Goal: Transaction & Acquisition: Purchase product/service

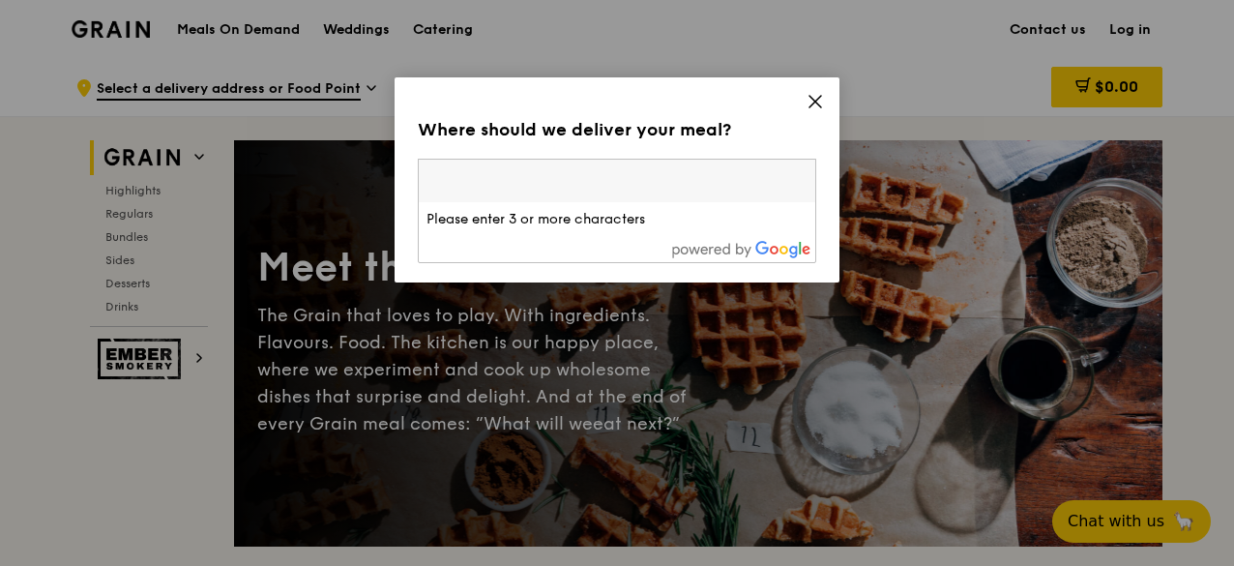
drag, startPoint x: 0, startPoint y: 0, endPoint x: 803, endPoint y: 184, distance: 823.5
click at [803, 184] on input "search" at bounding box center [617, 181] width 397 height 43
type input "750328"
type input "ccyan19@gmail.com"
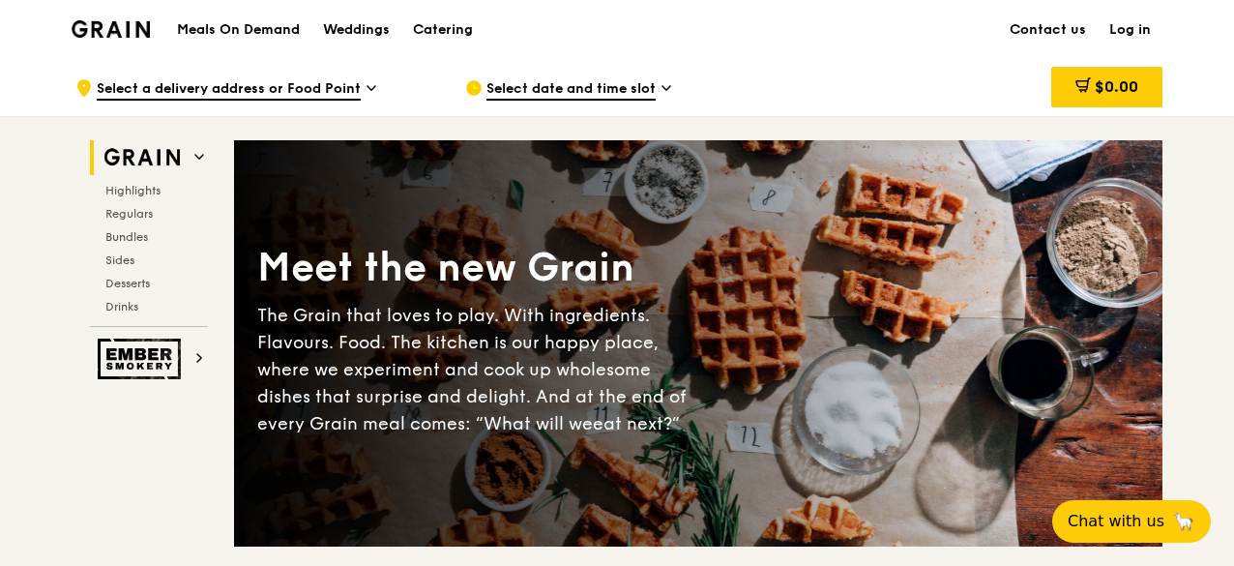
click at [367, 88] on icon at bounding box center [372, 87] width 10 height 17
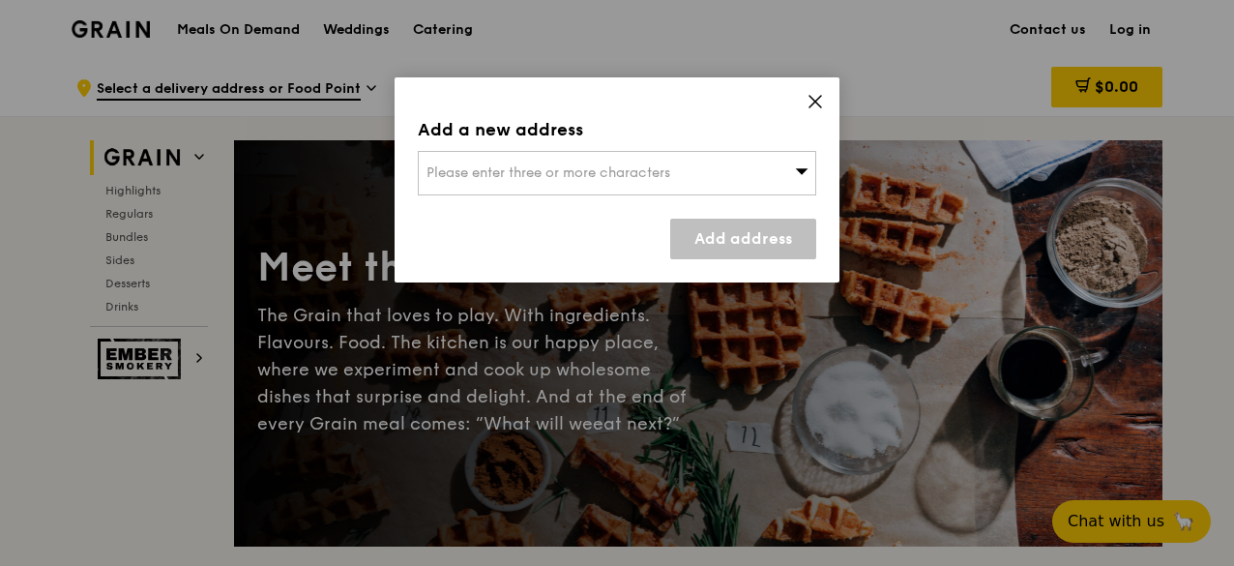
click at [459, 158] on div "Please enter three or more characters" at bounding box center [617, 173] width 398 height 44
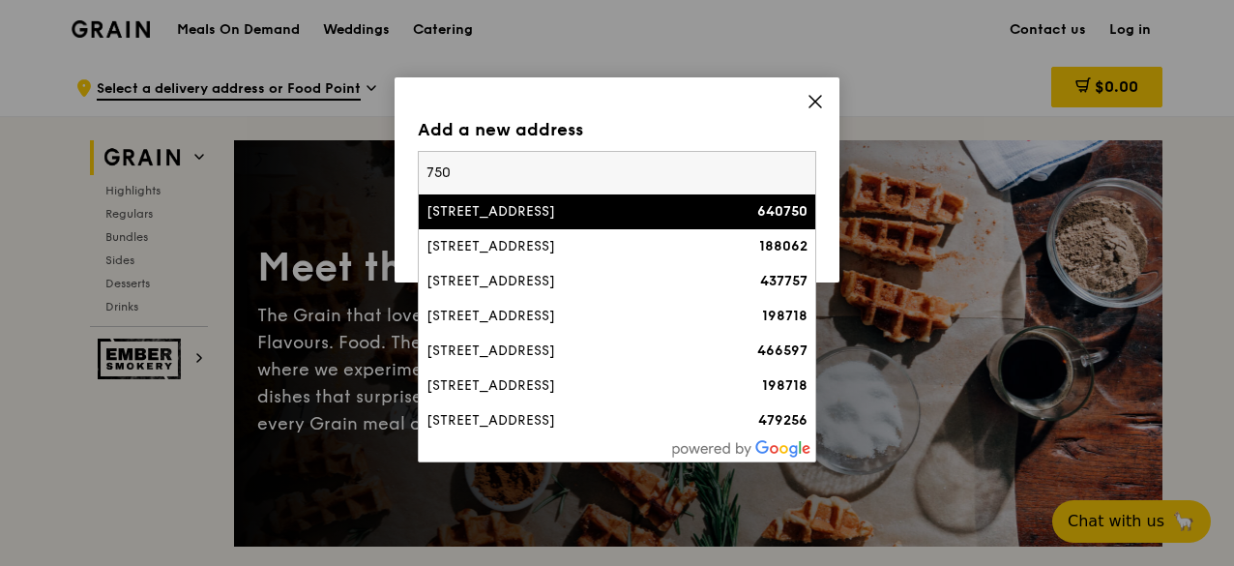
type input "750328"
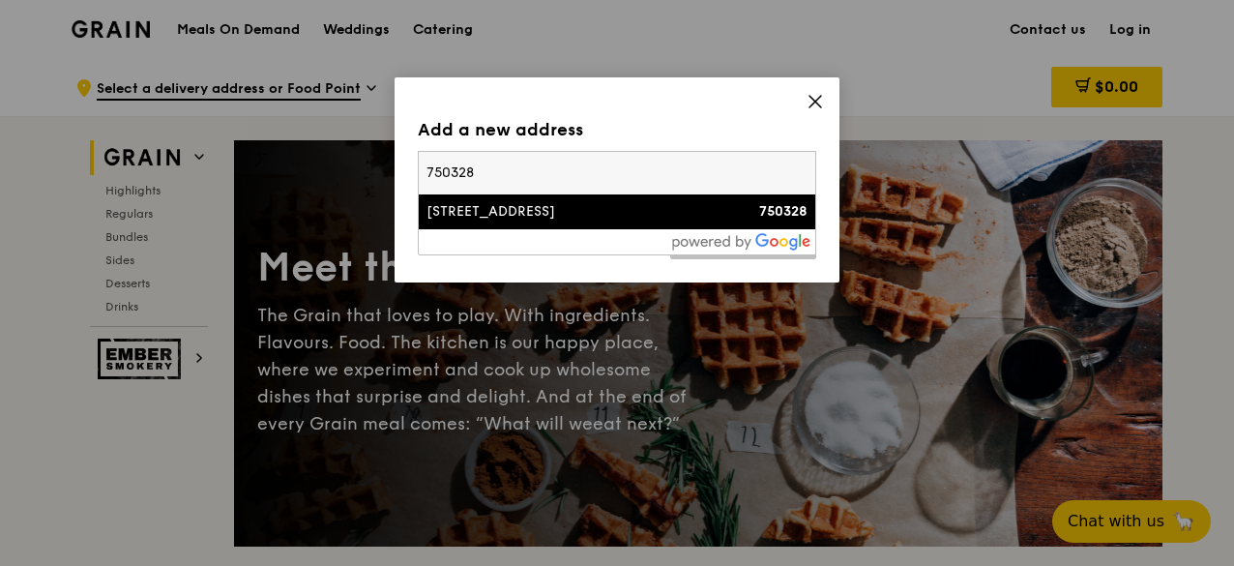
click at [691, 214] on div "[STREET_ADDRESS]" at bounding box center [569, 211] width 286 height 19
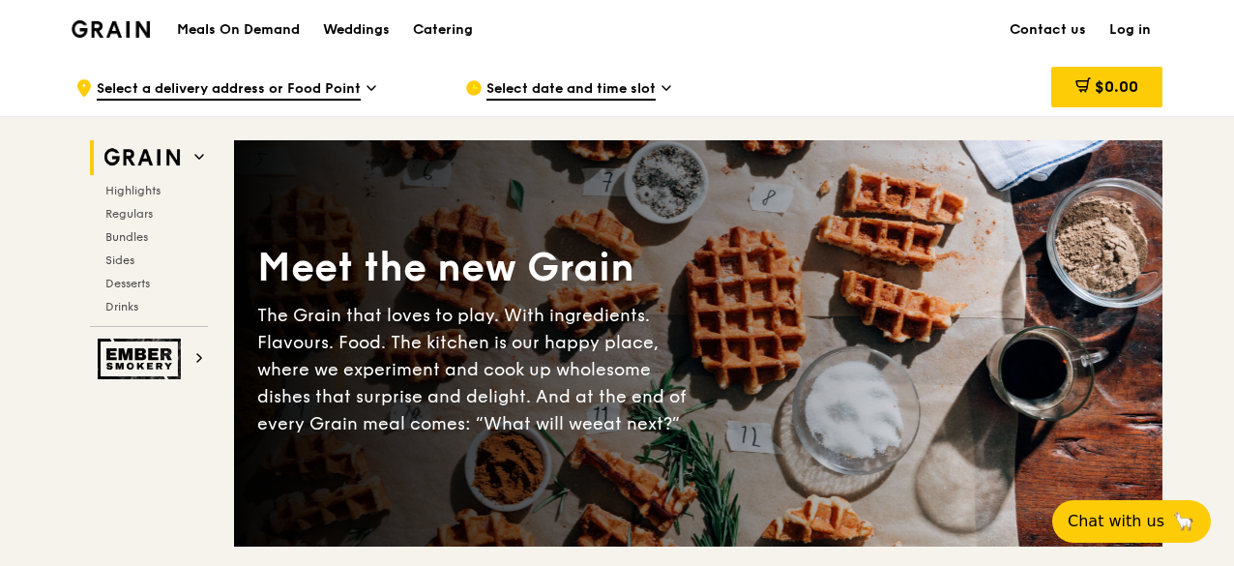
click at [219, 82] on span "Select a delivery address or Food Point" at bounding box center [229, 89] width 264 height 21
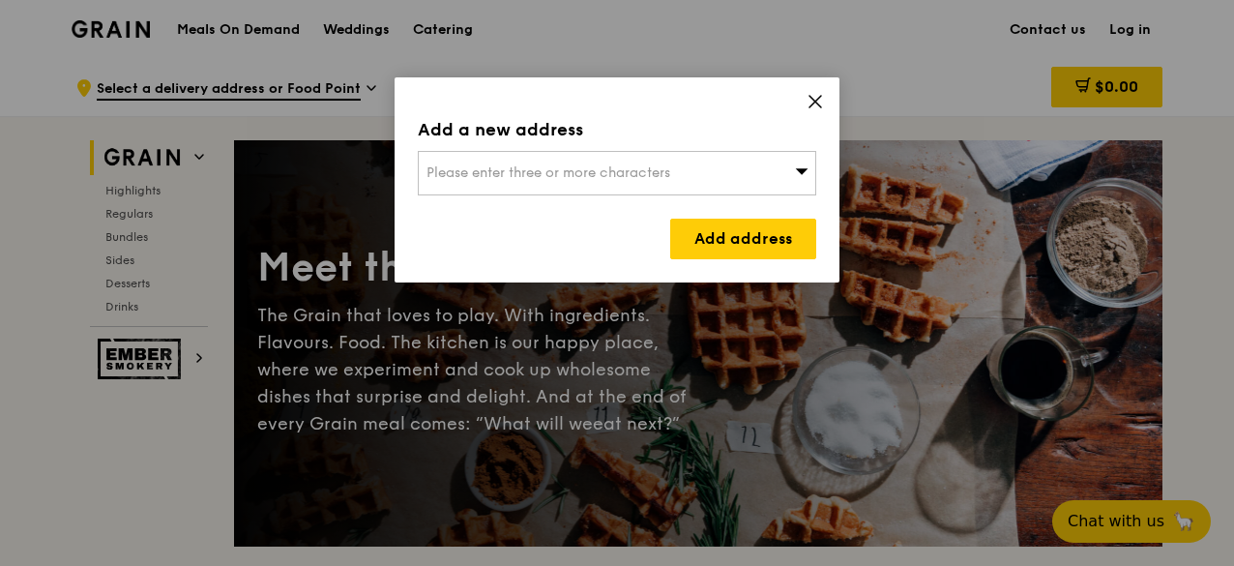
click at [426, 165] on span "Please enter three or more characters" at bounding box center [548, 172] width 244 height 16
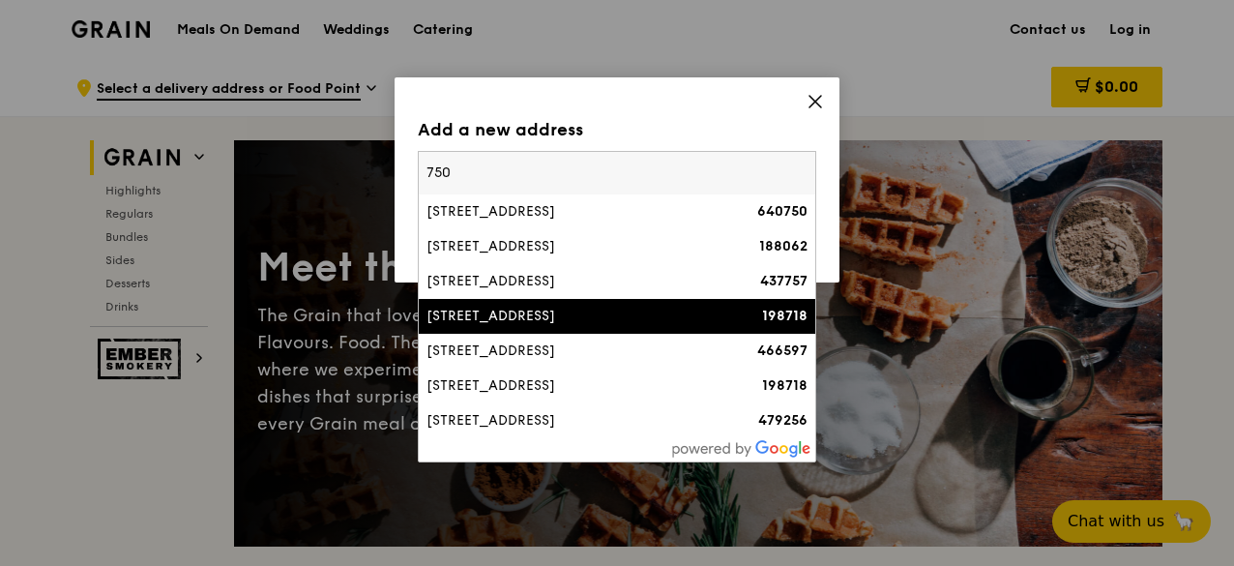
type input "750328"
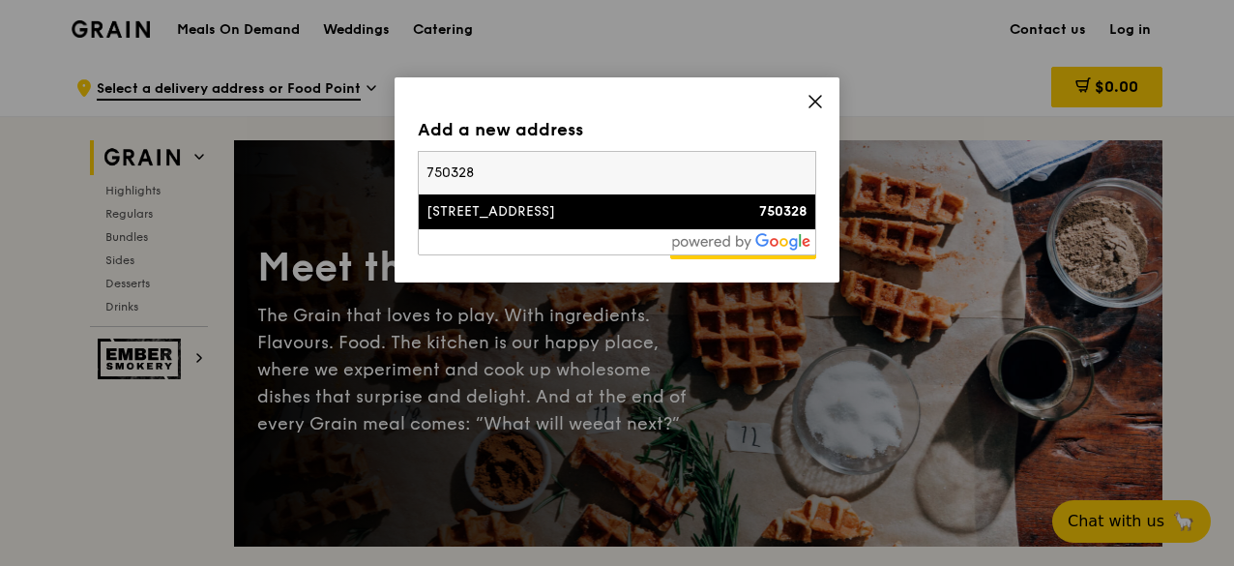
click at [787, 213] on strong "750328" at bounding box center [783, 211] width 48 height 16
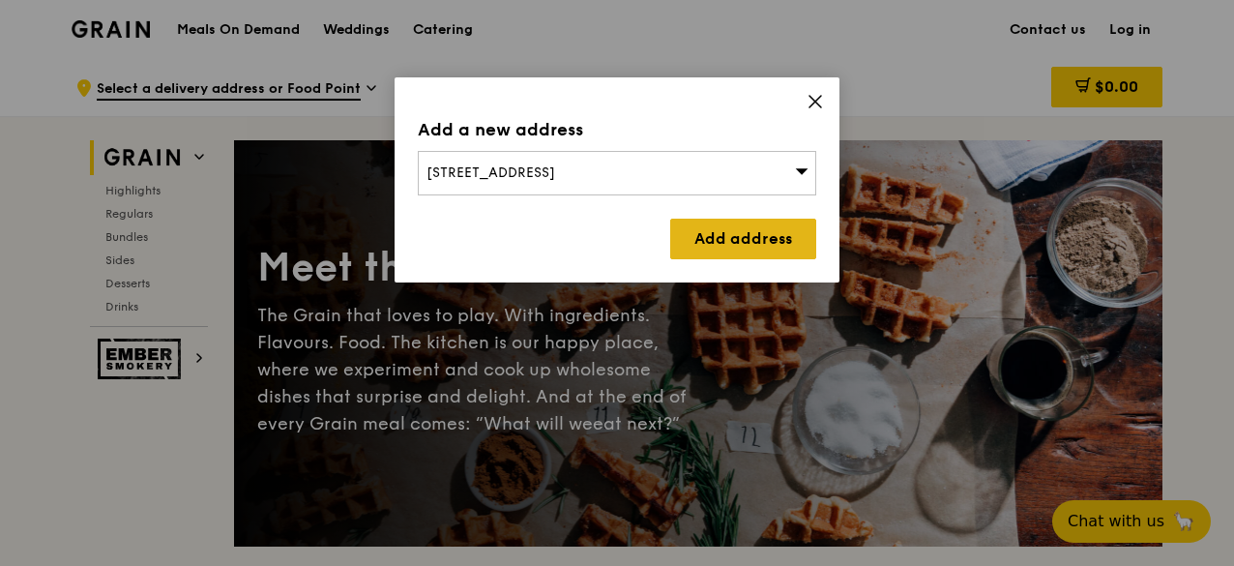
click at [738, 237] on link "Add address" at bounding box center [743, 239] width 146 height 41
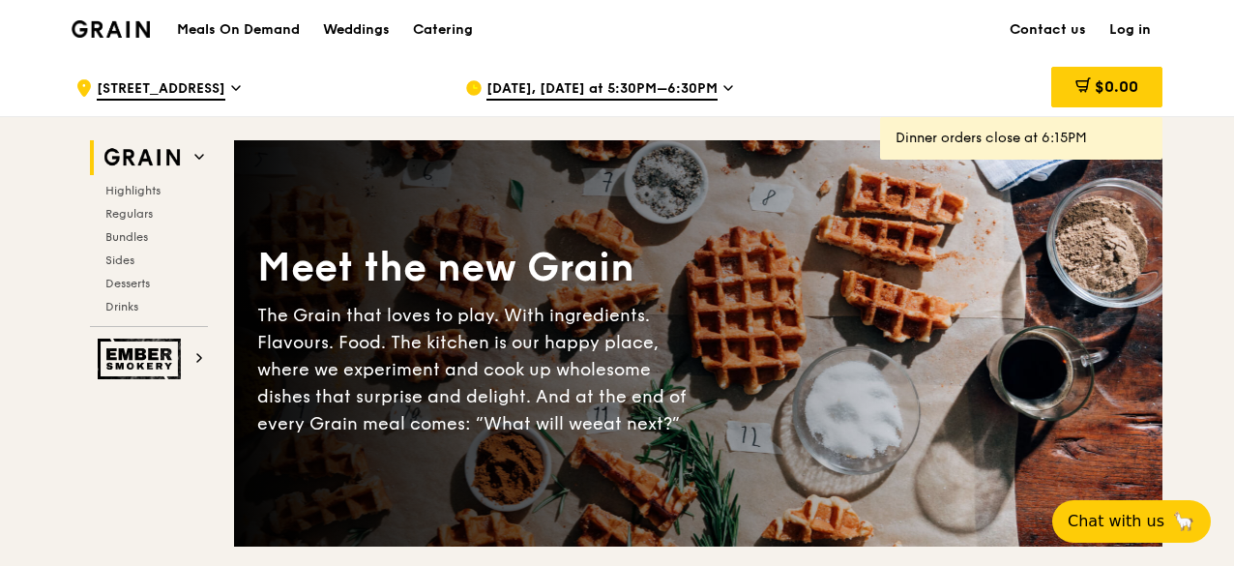
click at [551, 86] on span "Aug 18, Today at 5:30PM–6:30PM" at bounding box center [601, 89] width 231 height 21
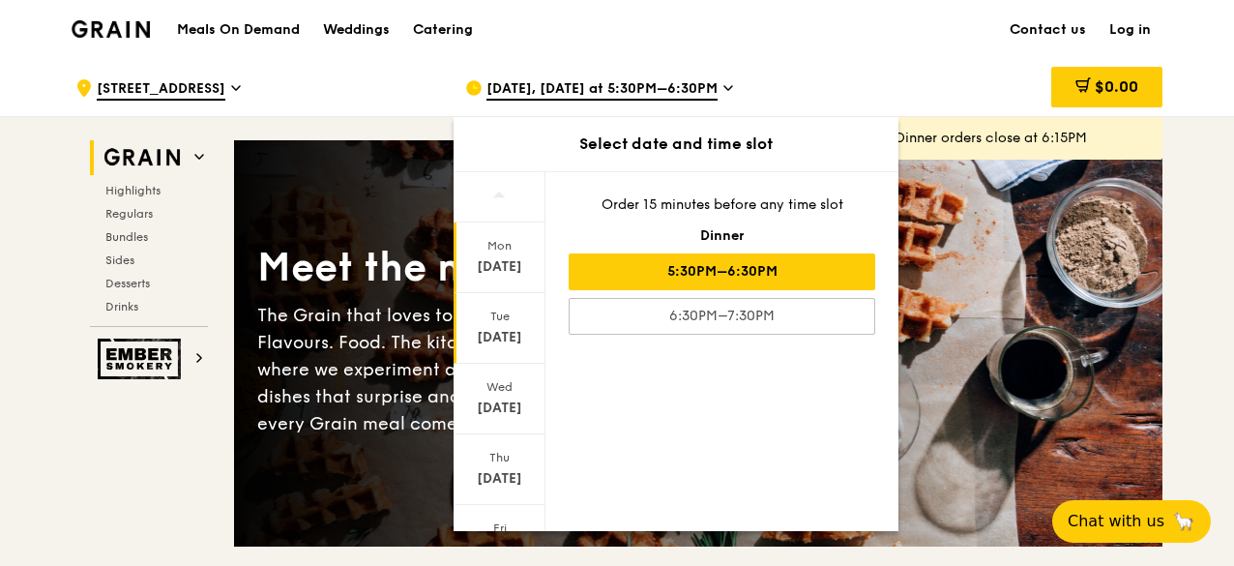
click at [488, 324] on div "Tue Aug 19" at bounding box center [500, 328] width 92 height 71
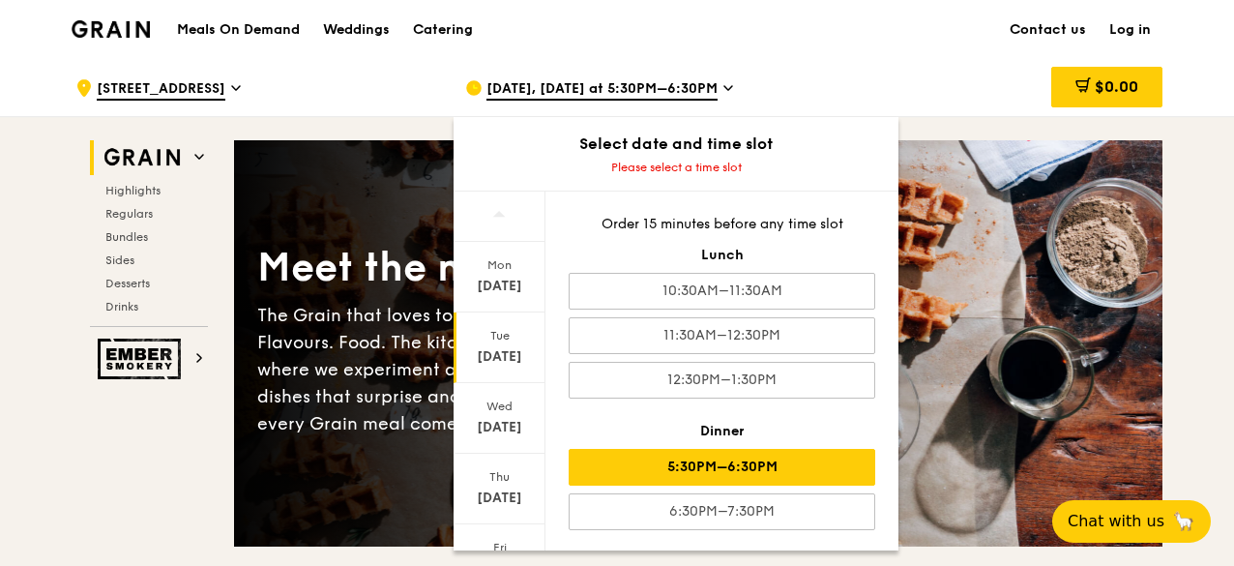
click at [773, 459] on div "5:30PM–6:30PM" at bounding box center [722, 467] width 307 height 37
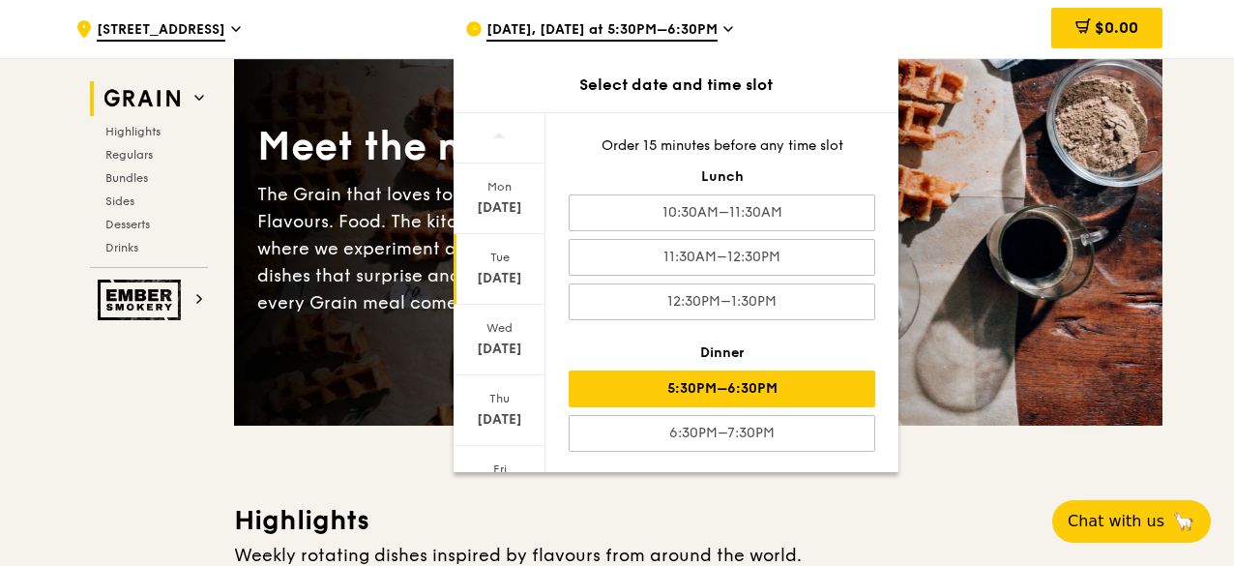
scroll to position [129, 0]
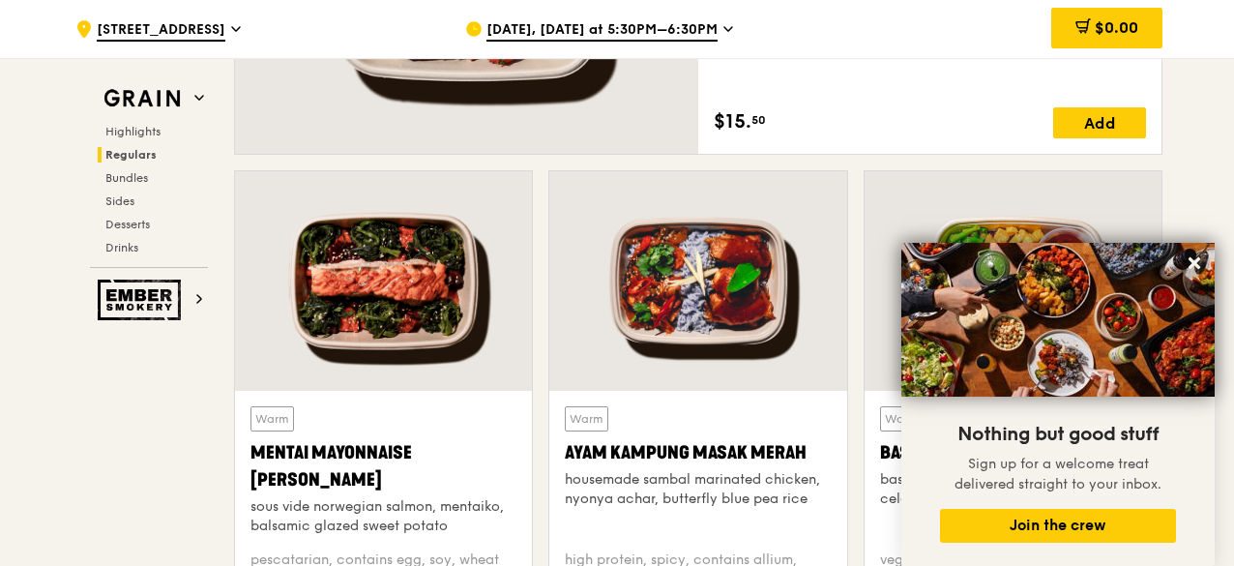
scroll to position [1611, 0]
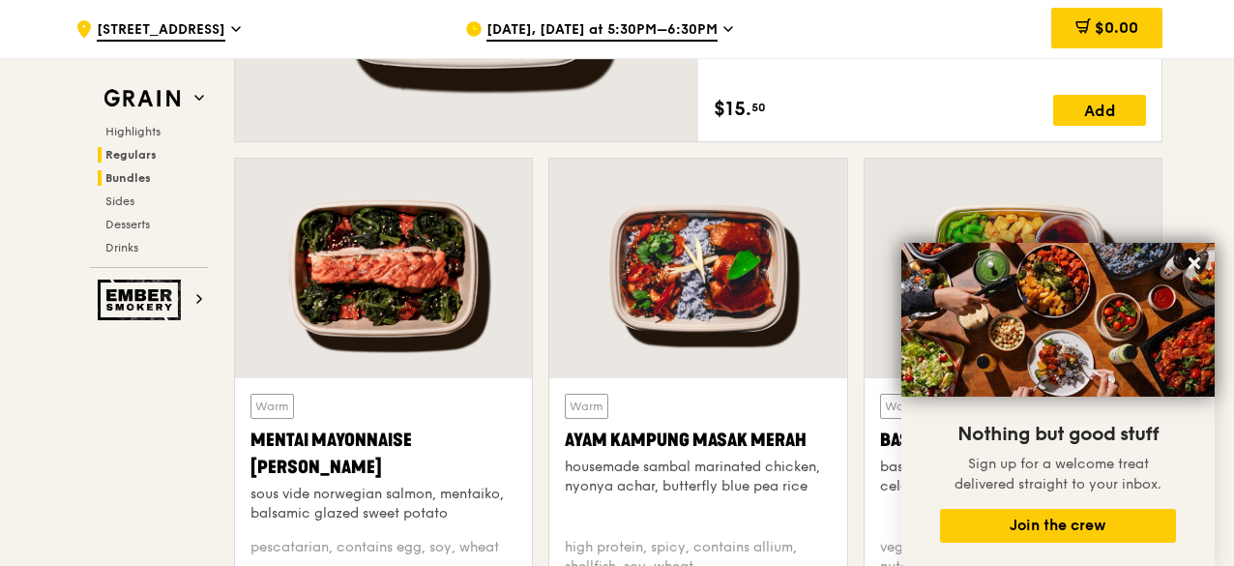
click at [124, 175] on span "Bundles" at bounding box center [127, 178] width 45 height 14
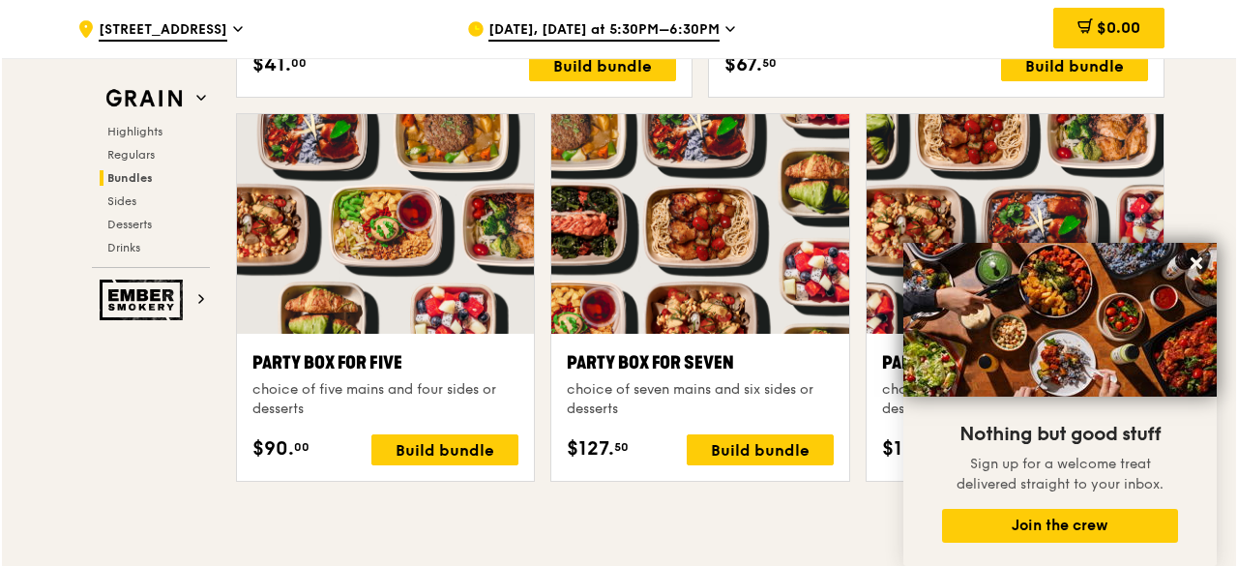
scroll to position [3793, 0]
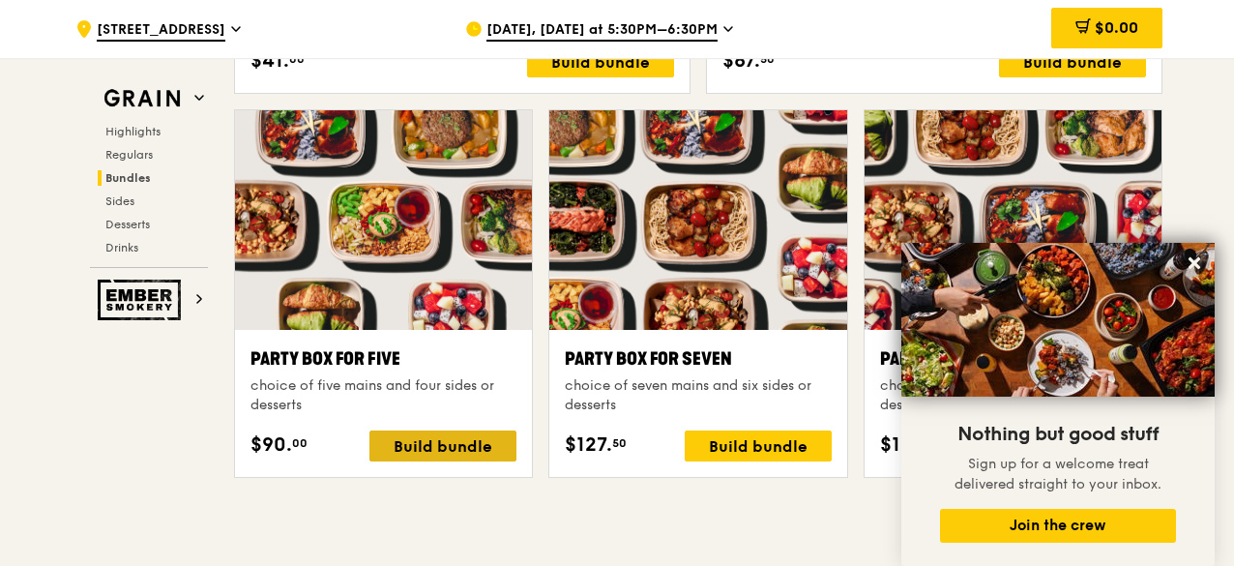
click at [484, 444] on div "Build bundle" at bounding box center [442, 445] width 147 height 31
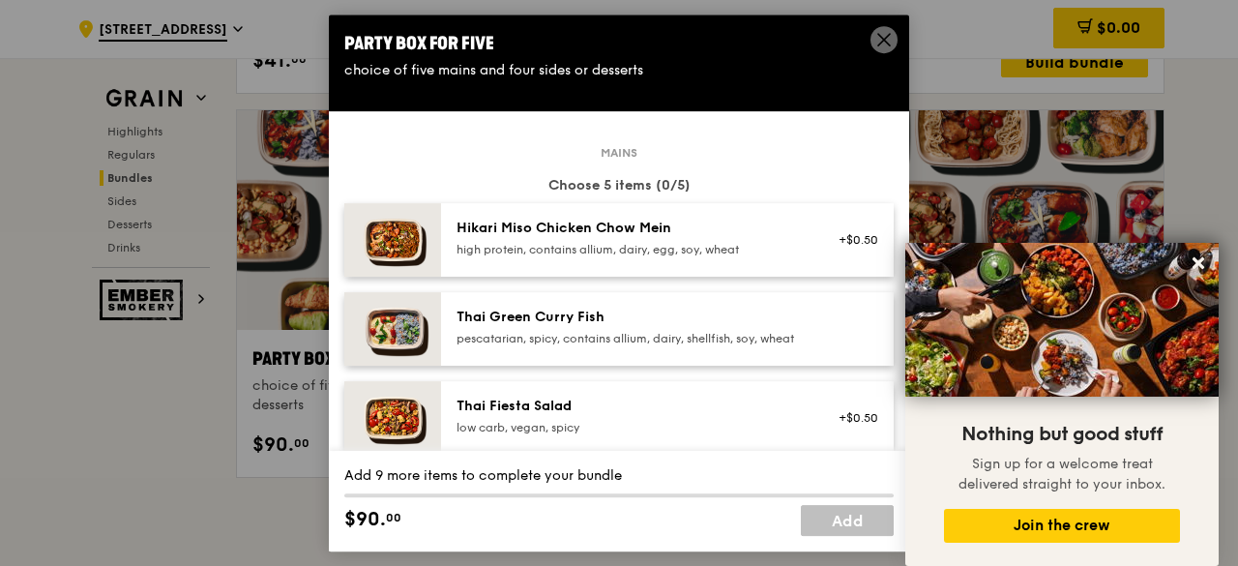
click at [726, 242] on div "high protein, contains allium, dairy, egg, soy, wheat" at bounding box center [629, 249] width 347 height 15
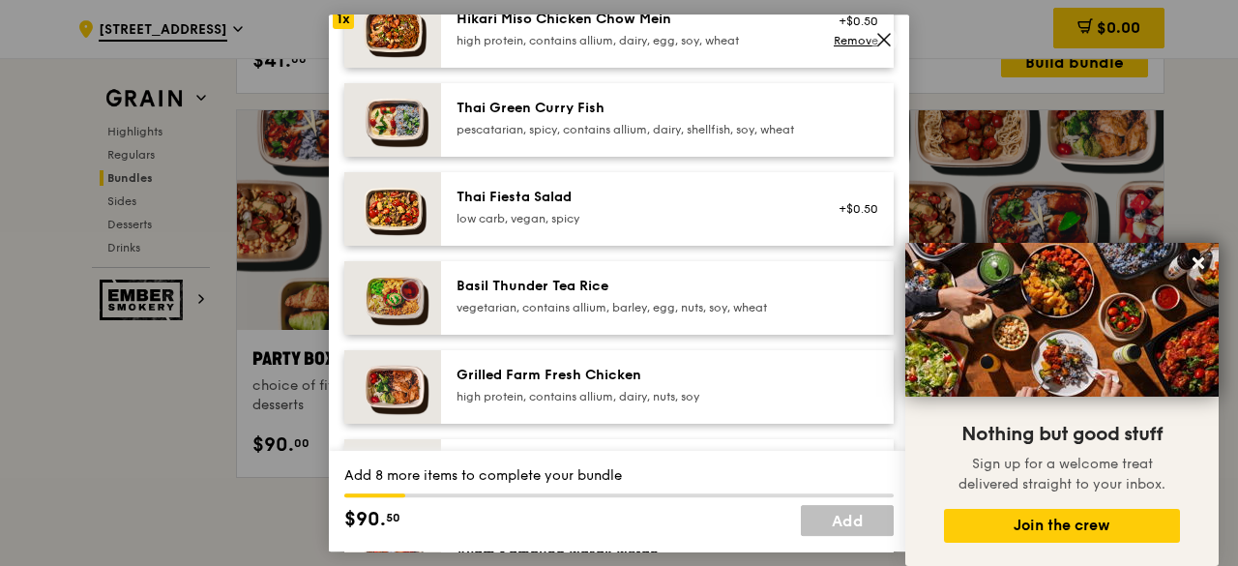
scroll to position [225, 0]
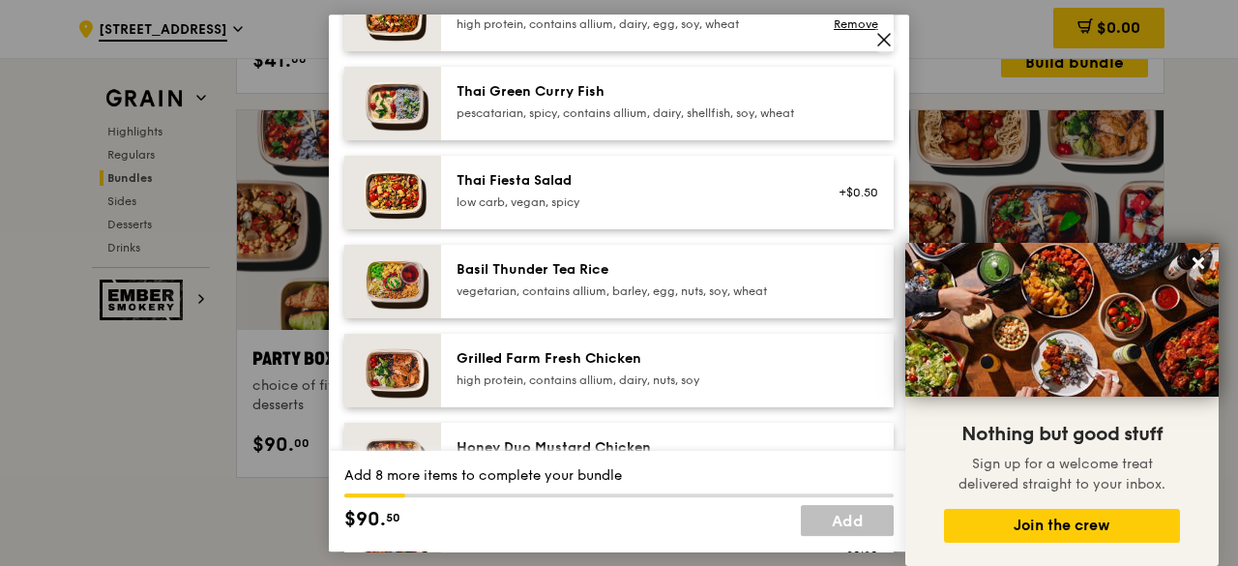
click at [603, 388] on div "high protein, contains allium, dairy, nuts, soy" at bounding box center [629, 379] width 347 height 15
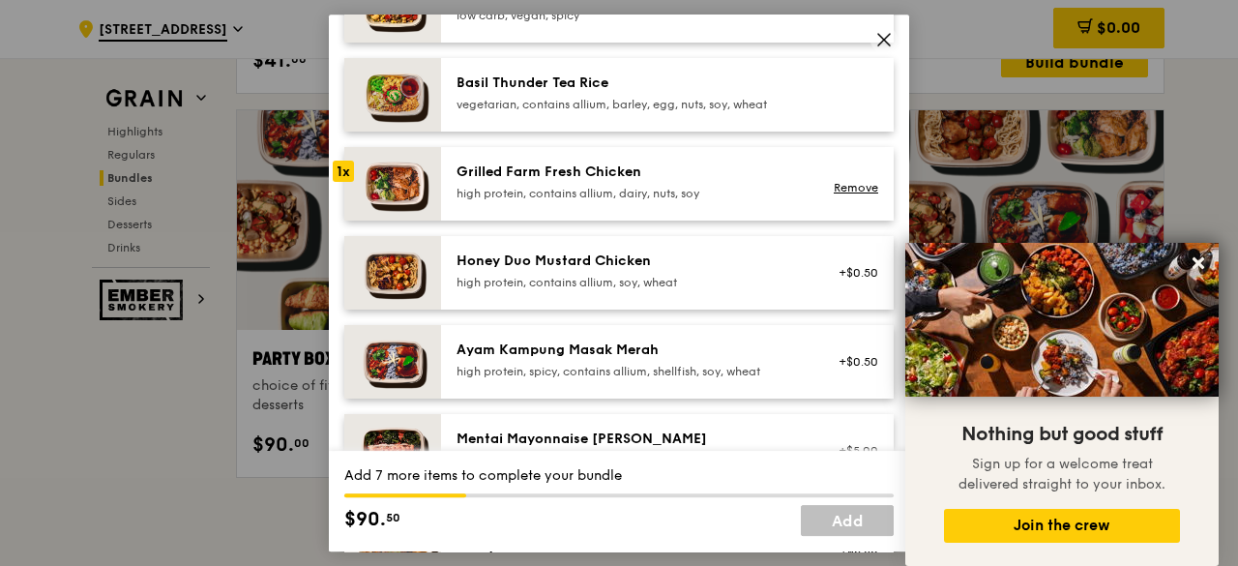
scroll to position [419, 0]
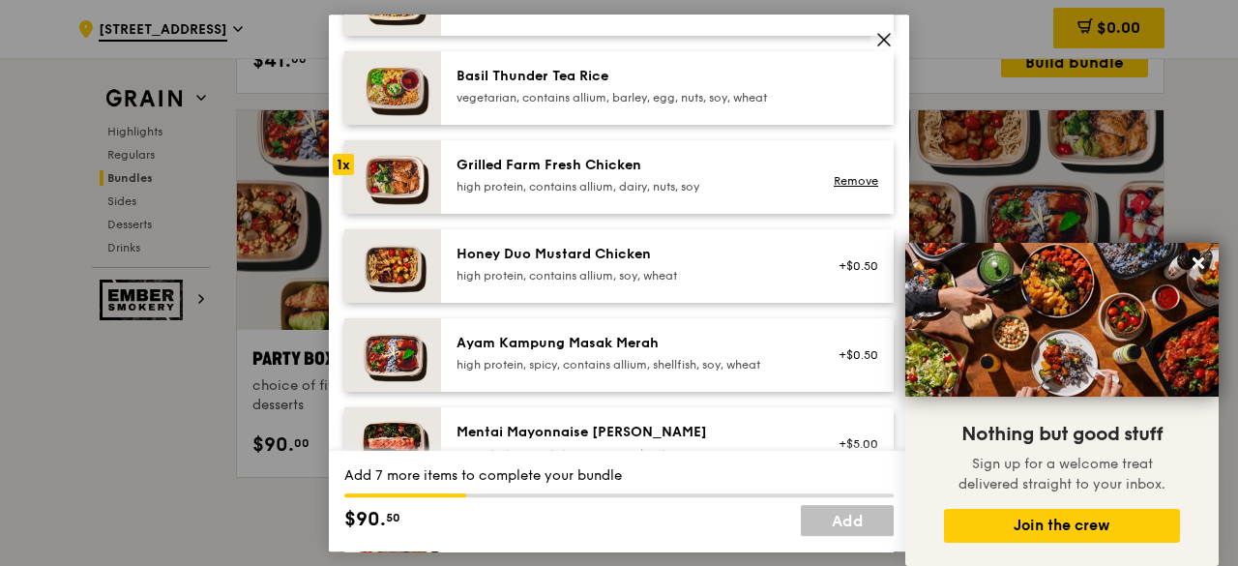
click at [602, 353] on div "Ayam Kampung Masak Merah" at bounding box center [629, 343] width 347 height 19
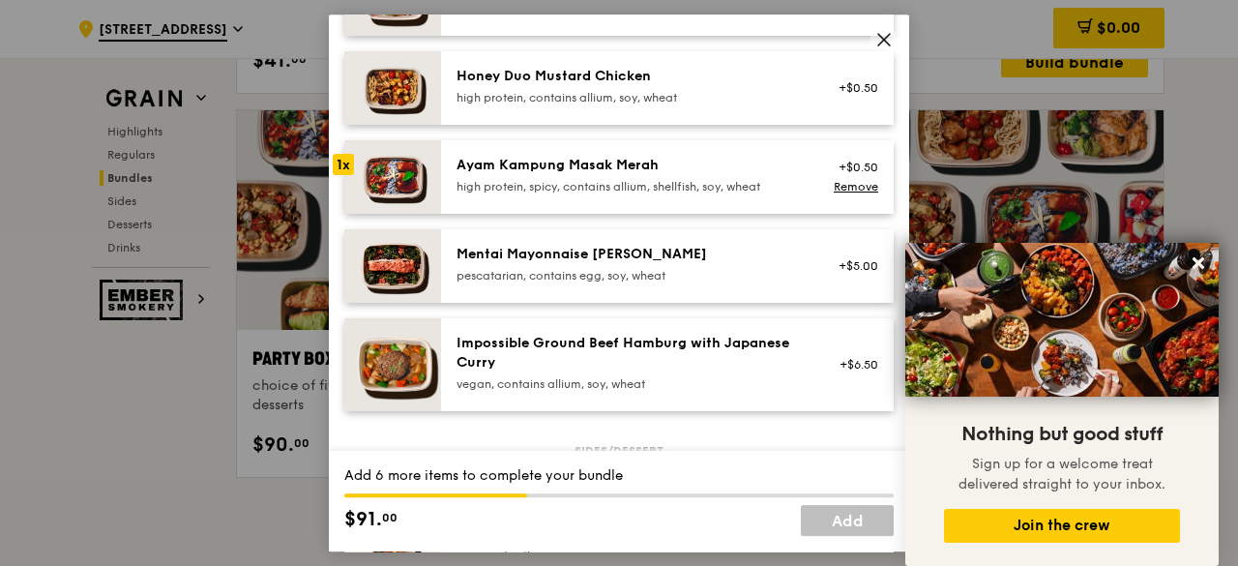
scroll to position [644, 0]
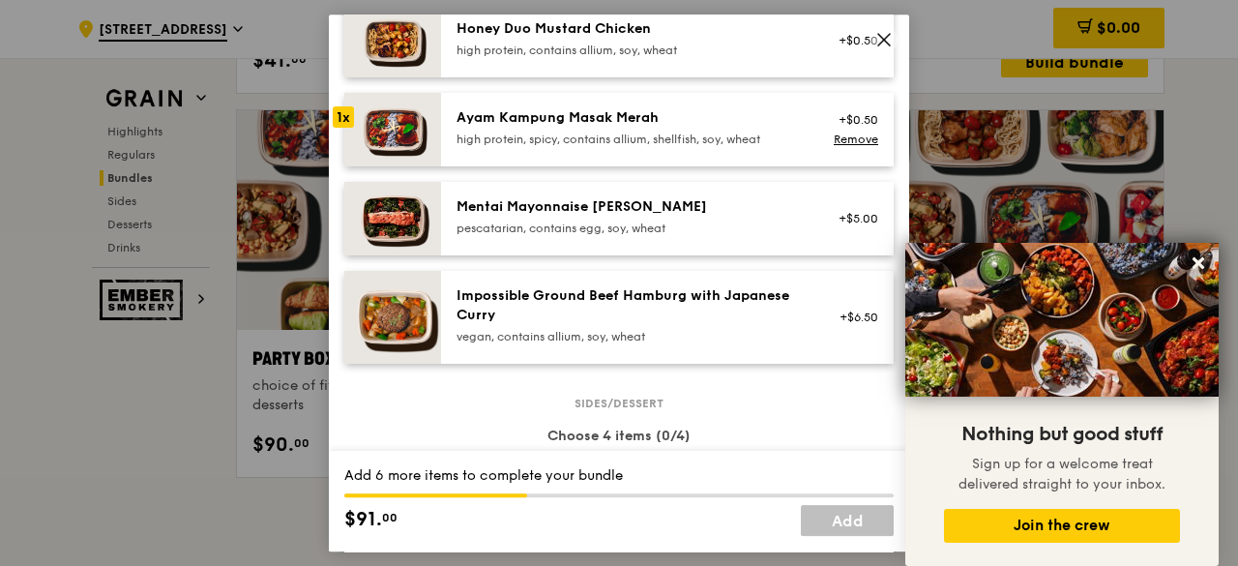
click at [593, 314] on div "Impossible Ground Beef Hamburg with Japanese Curry" at bounding box center [629, 305] width 347 height 39
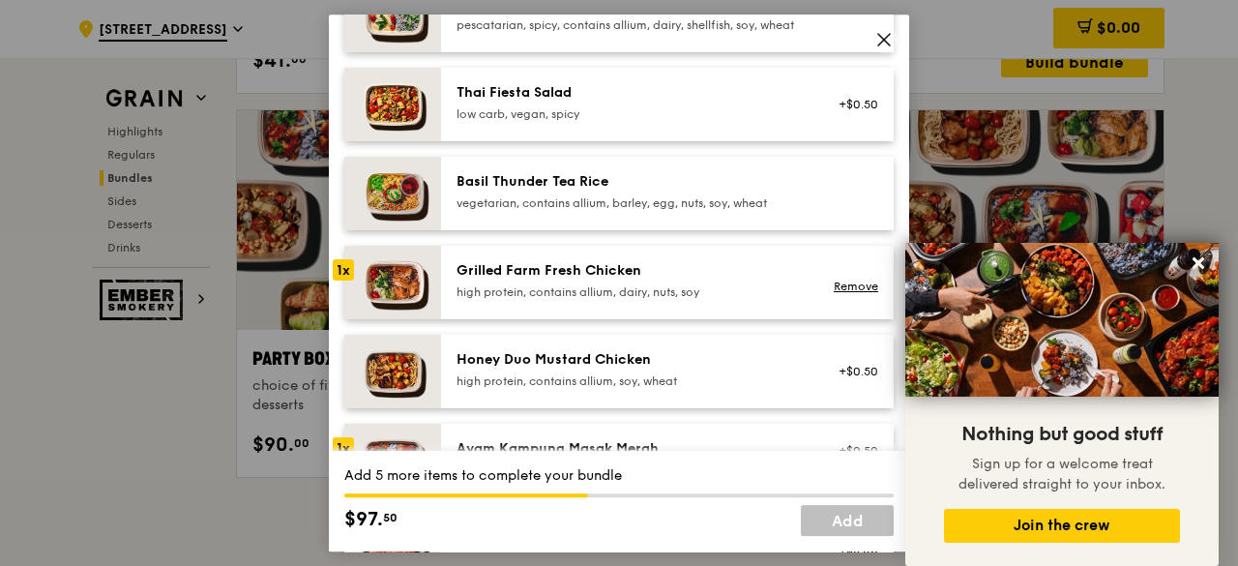
scroll to position [322, 0]
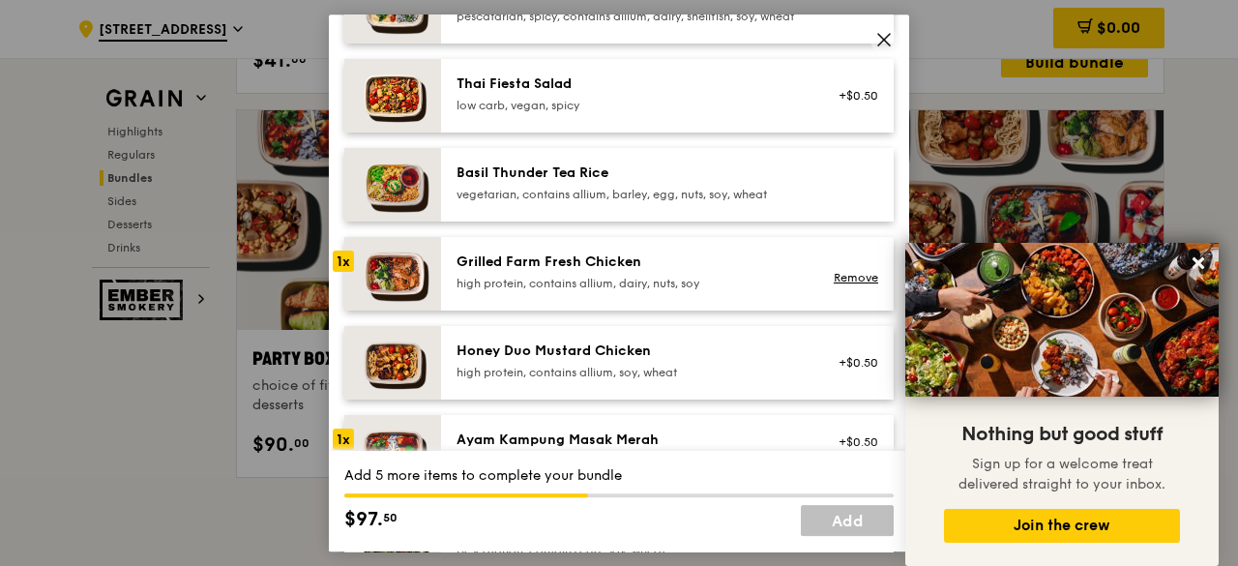
click at [623, 272] on div "Grilled Farm Fresh Chicken" at bounding box center [629, 261] width 347 height 19
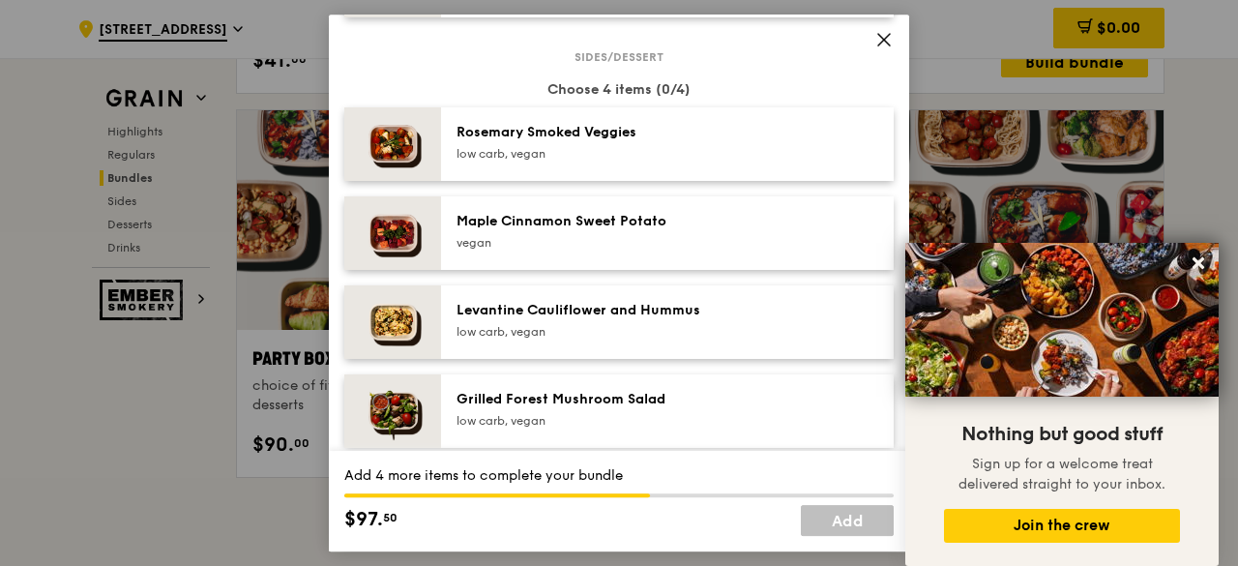
scroll to position [999, 0]
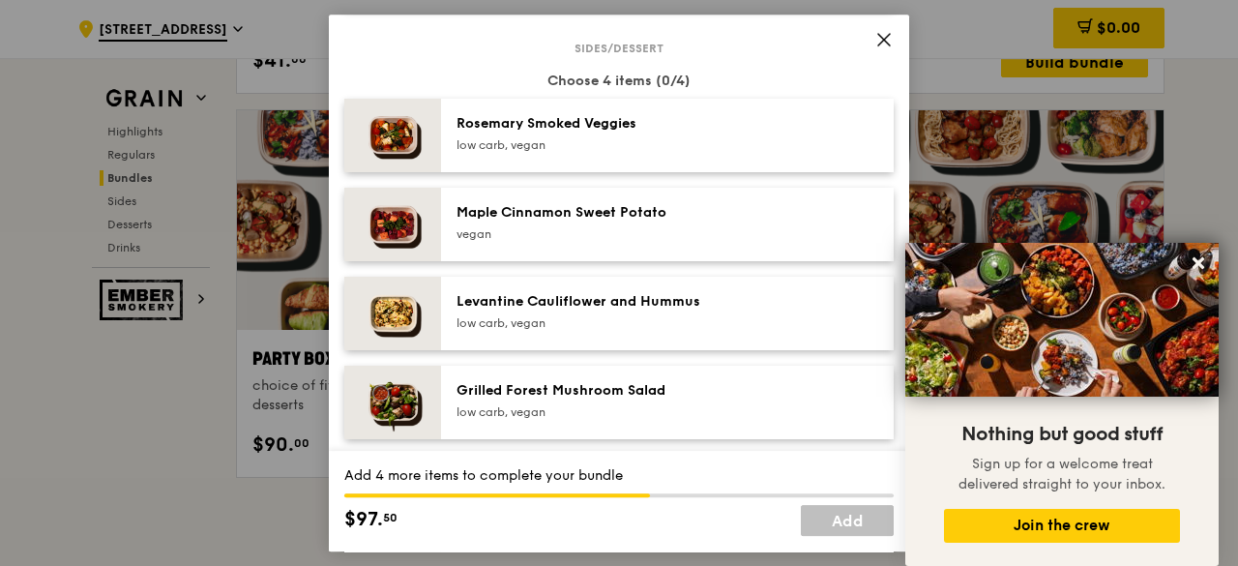
click at [567, 133] on div "Rosemary Smoked Veggies" at bounding box center [629, 123] width 347 height 19
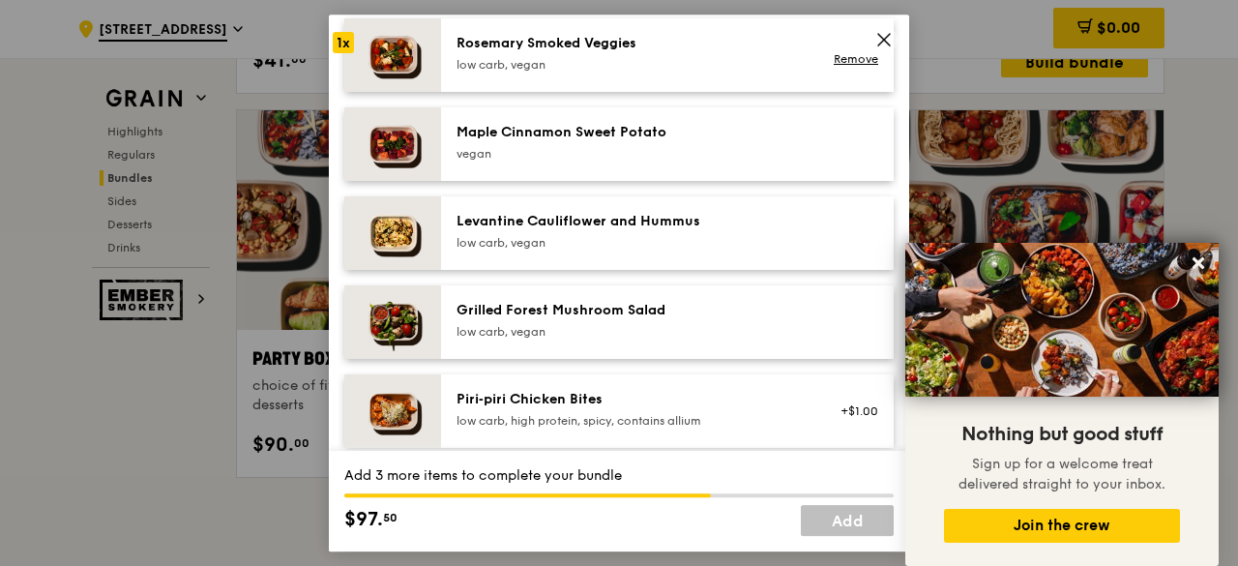
scroll to position [1096, 0]
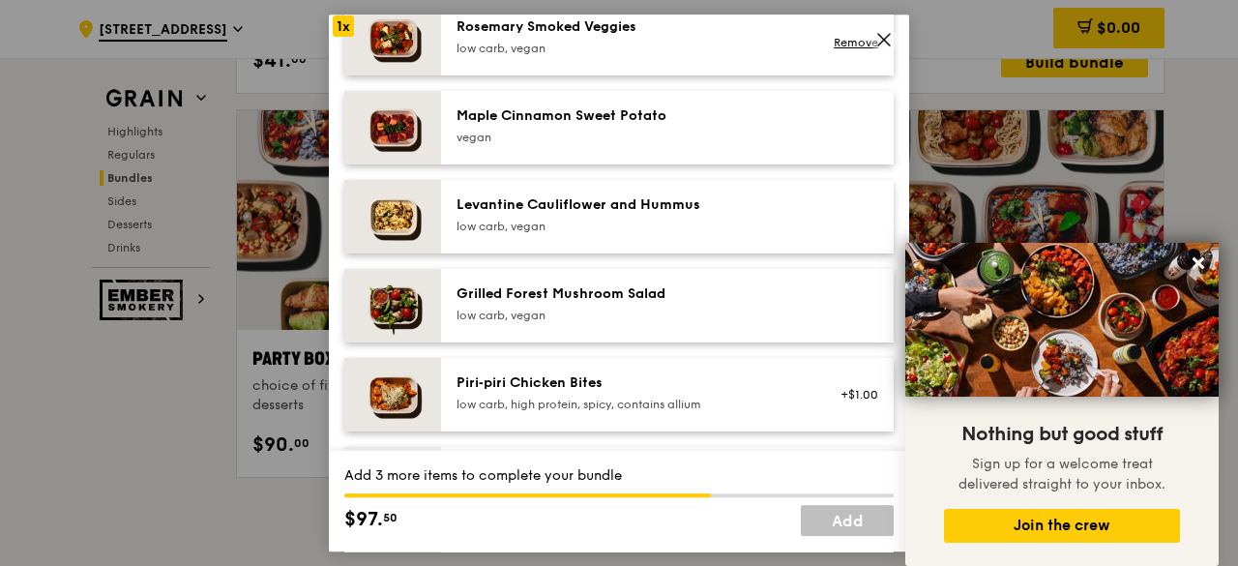
click at [545, 212] on div "Levantine Cauliflower and Hummus" at bounding box center [629, 204] width 347 height 19
click at [577, 393] on div "Piri‑piri Chicken Bites" at bounding box center [629, 382] width 347 height 19
click at [552, 304] on div "Grilled Forest Mushroom Salad" at bounding box center [629, 293] width 347 height 19
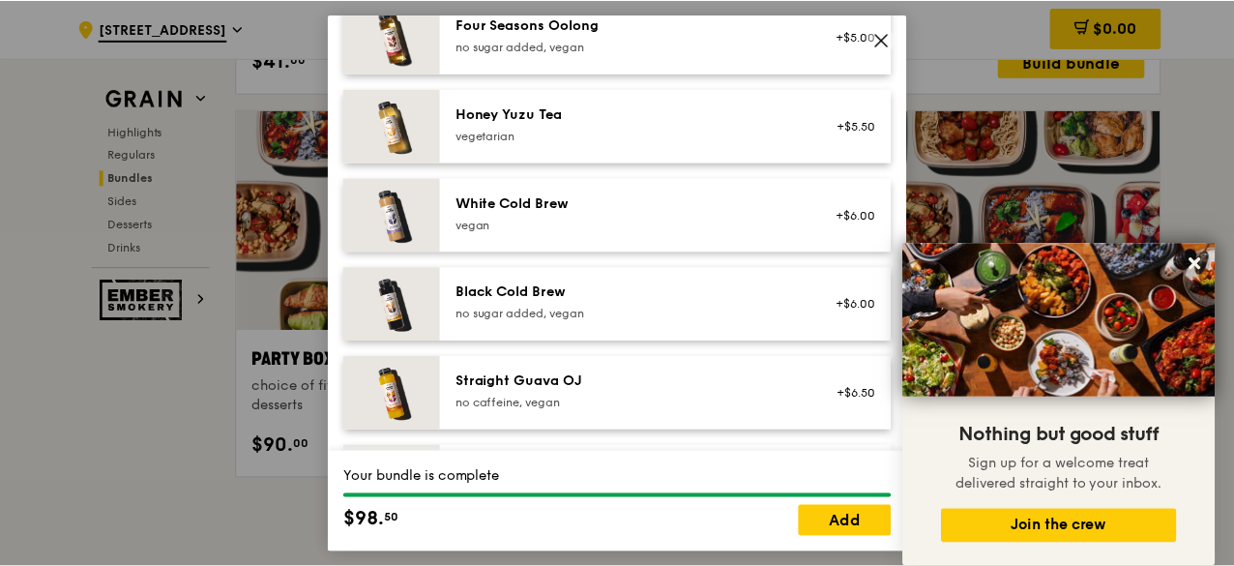
scroll to position [2449, 0]
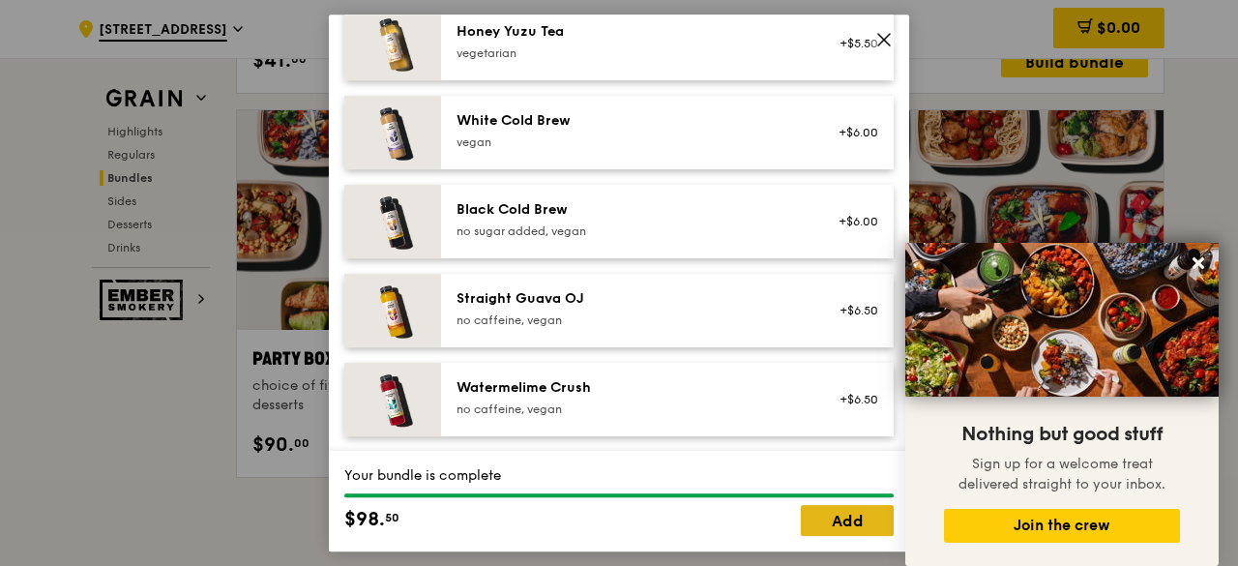
click at [853, 519] on link "Add" at bounding box center [847, 520] width 93 height 31
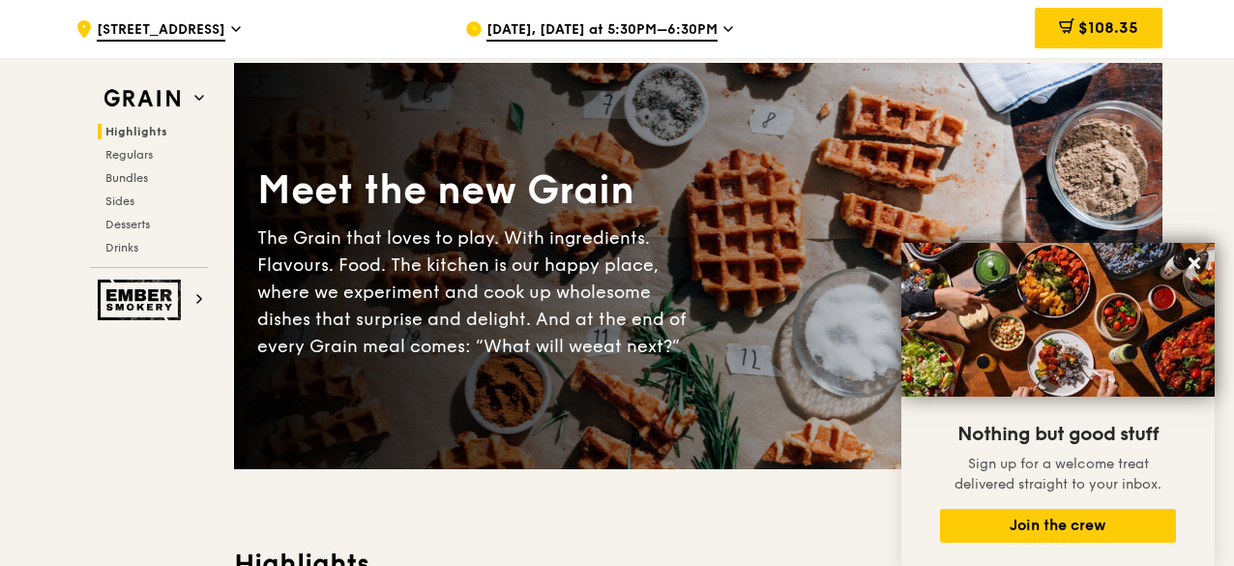
scroll to position [0, 0]
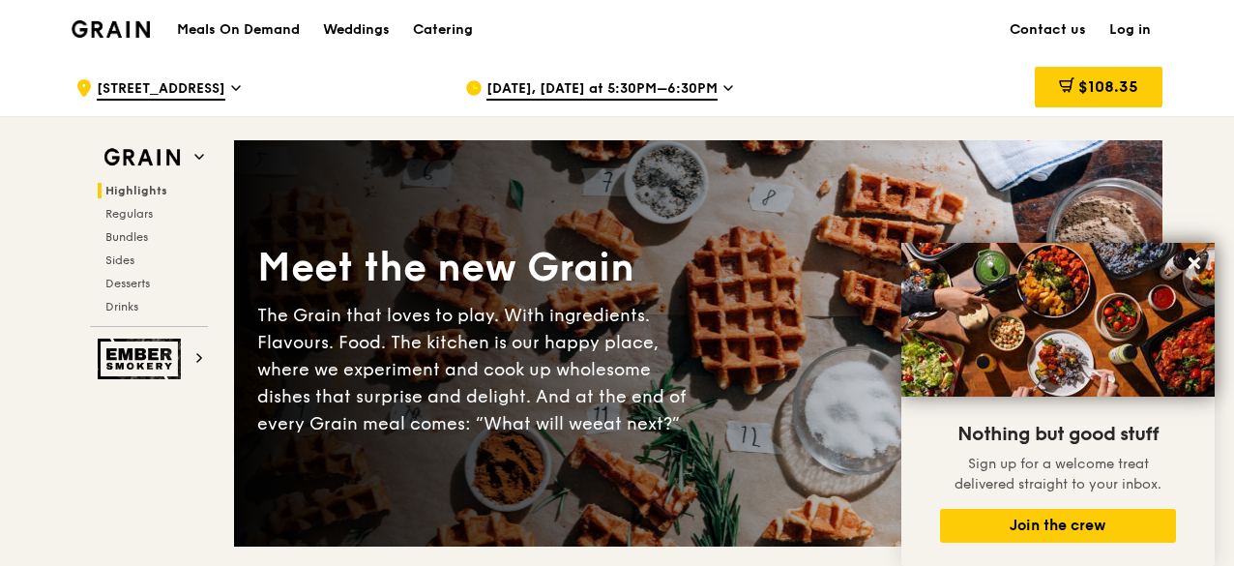
click at [240, 86] on icon at bounding box center [236, 88] width 8 height 4
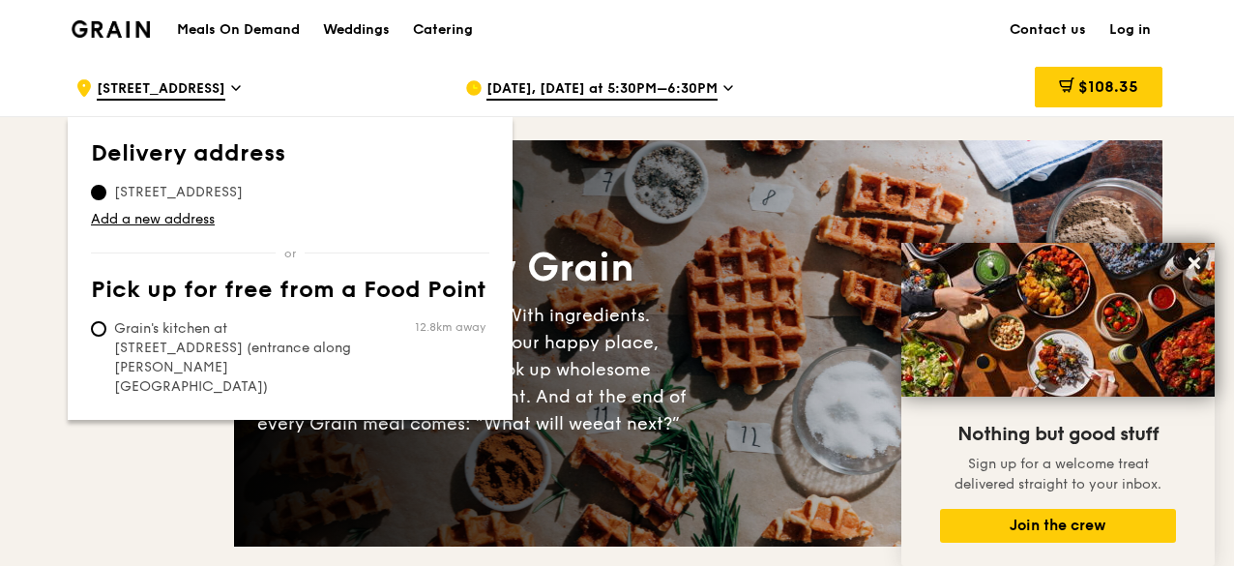
click at [139, 189] on span "328 Sembawang Crescent, 750328" at bounding box center [178, 192] width 175 height 19
click at [106, 189] on input "328 Sembawang Crescent, 750328" at bounding box center [98, 192] width 15 height 15
click at [266, 195] on span "328 Sembawang Crescent, 750328" at bounding box center [178, 192] width 175 height 19
click at [106, 195] on input "328 Sembawang Crescent, 750328" at bounding box center [98, 192] width 15 height 15
click at [266, 191] on span "328 Sembawang Crescent, 750328" at bounding box center [178, 192] width 175 height 19
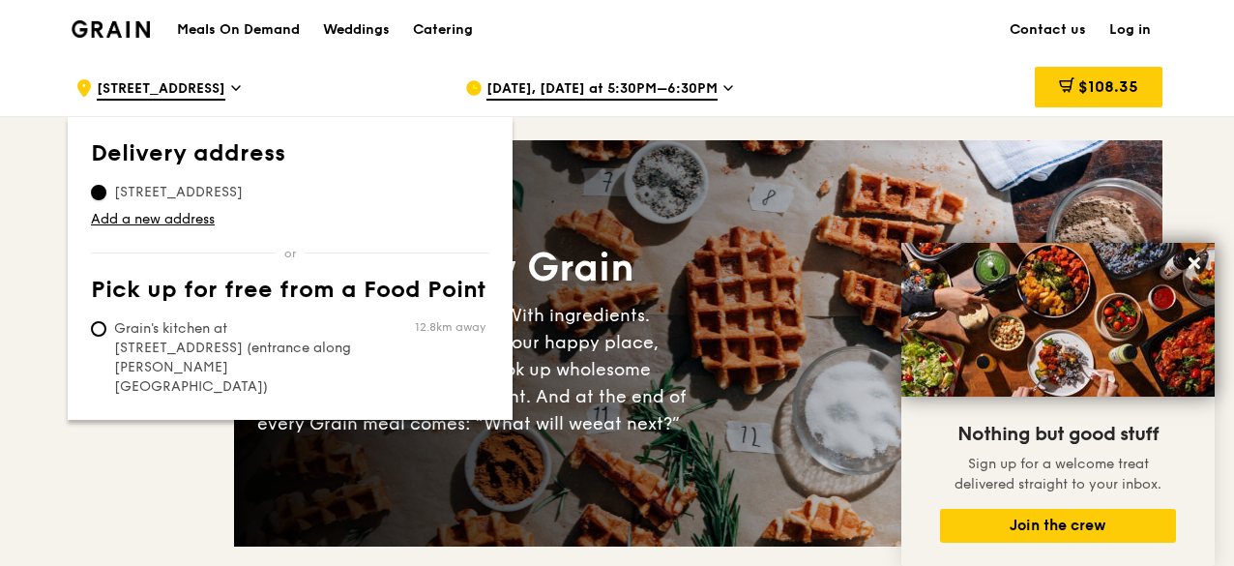
click at [106, 191] on input "328 Sembawang Crescent, 750328" at bounding box center [98, 192] width 15 height 15
click at [141, 191] on span "328 Sembawang Crescent, 750328" at bounding box center [178, 192] width 175 height 19
click at [106, 191] on input "328 Sembawang Crescent, 750328" at bounding box center [98, 192] width 15 height 15
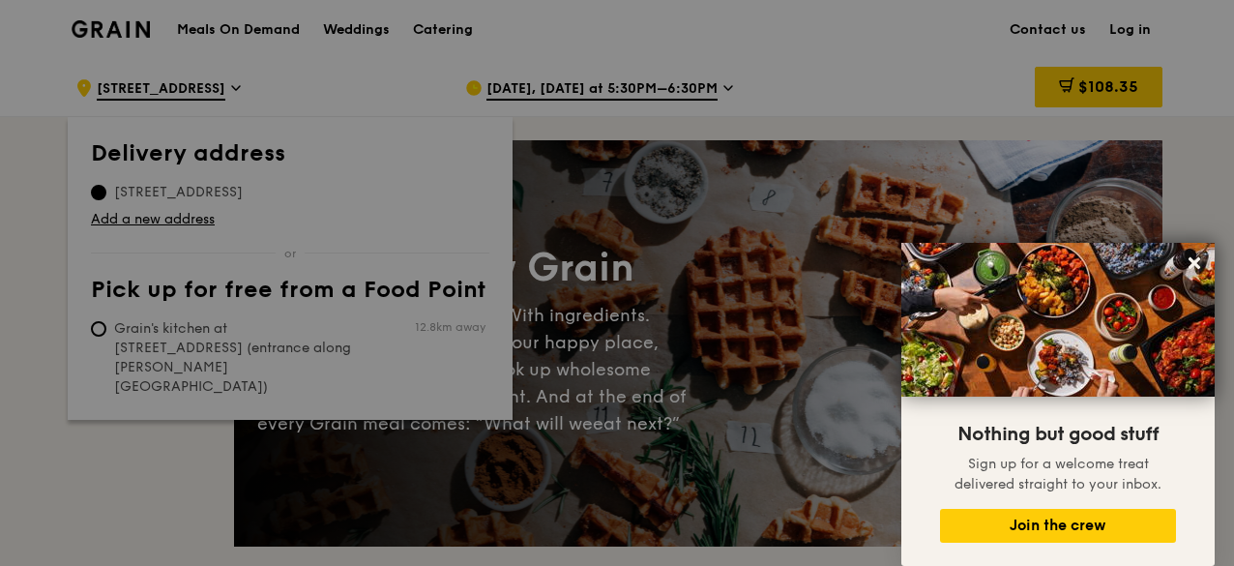
click at [141, 191] on div at bounding box center [617, 283] width 1234 height 566
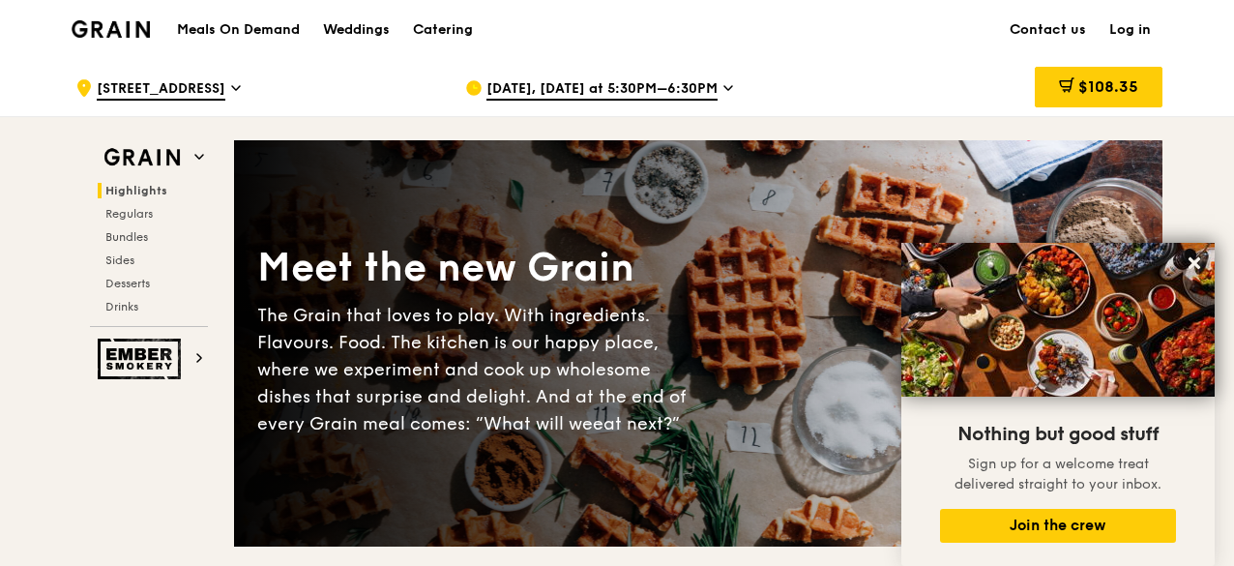
click at [240, 88] on icon at bounding box center [236, 88] width 8 height 4
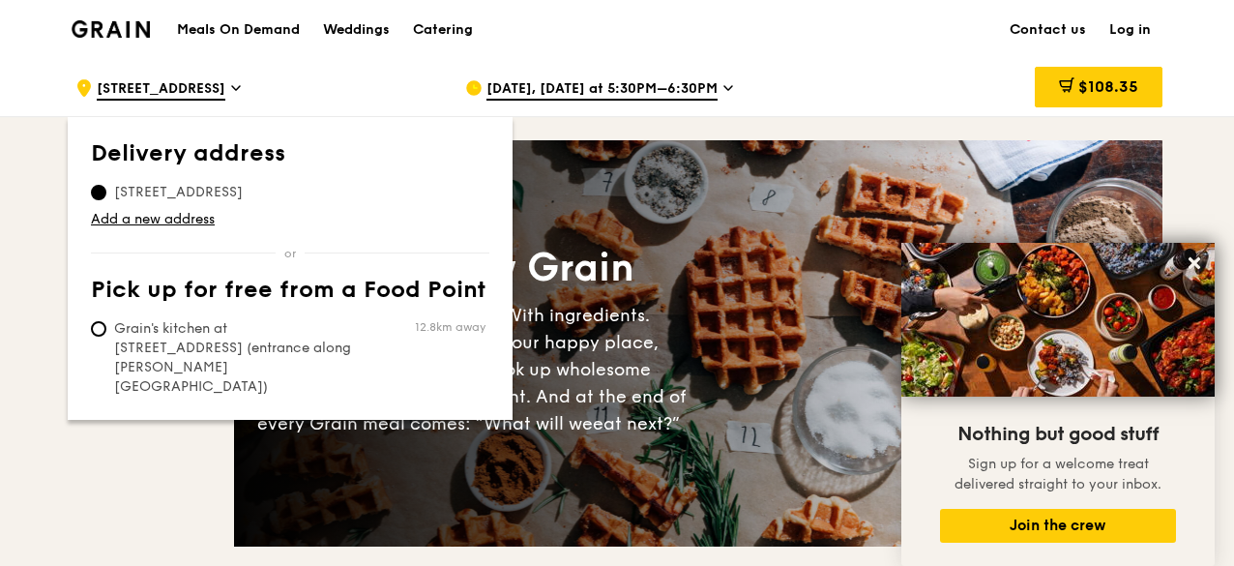
drag, startPoint x: 164, startPoint y: 157, endPoint x: 144, endPoint y: 191, distance: 40.3
click at [144, 191] on span "328 Sembawang Crescent, 750328" at bounding box center [178, 192] width 175 height 19
click at [106, 191] on input "328 Sembawang Crescent, 750328" at bounding box center [98, 192] width 15 height 15
click at [196, 219] on link "Add a new address" at bounding box center [290, 219] width 398 height 19
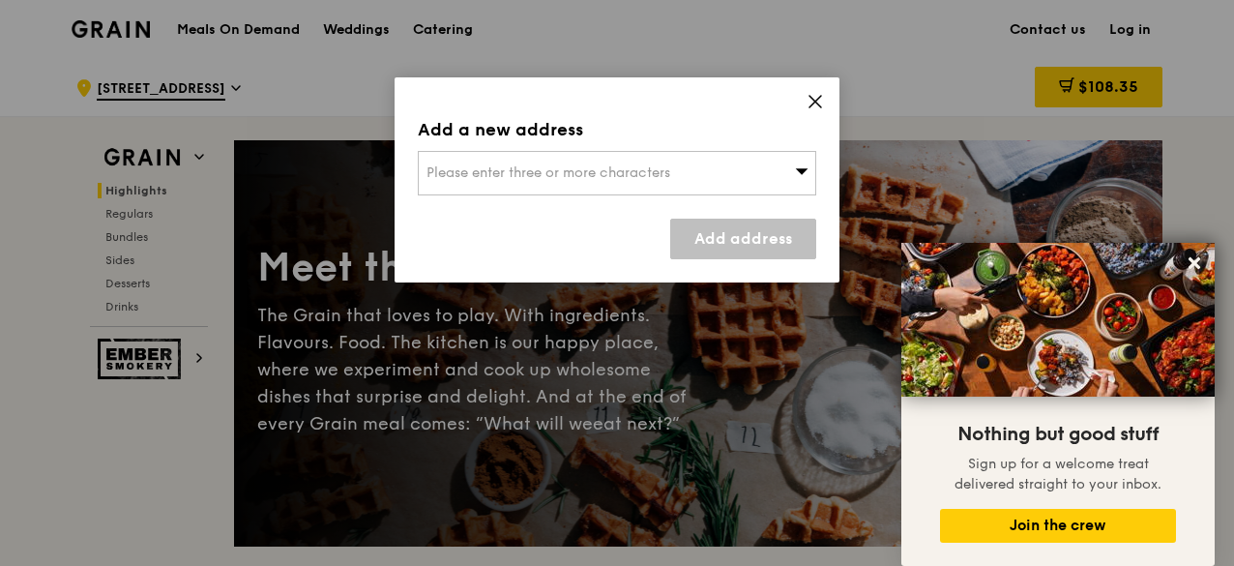
click at [433, 164] on span "Please enter three or more characters" at bounding box center [548, 172] width 244 height 16
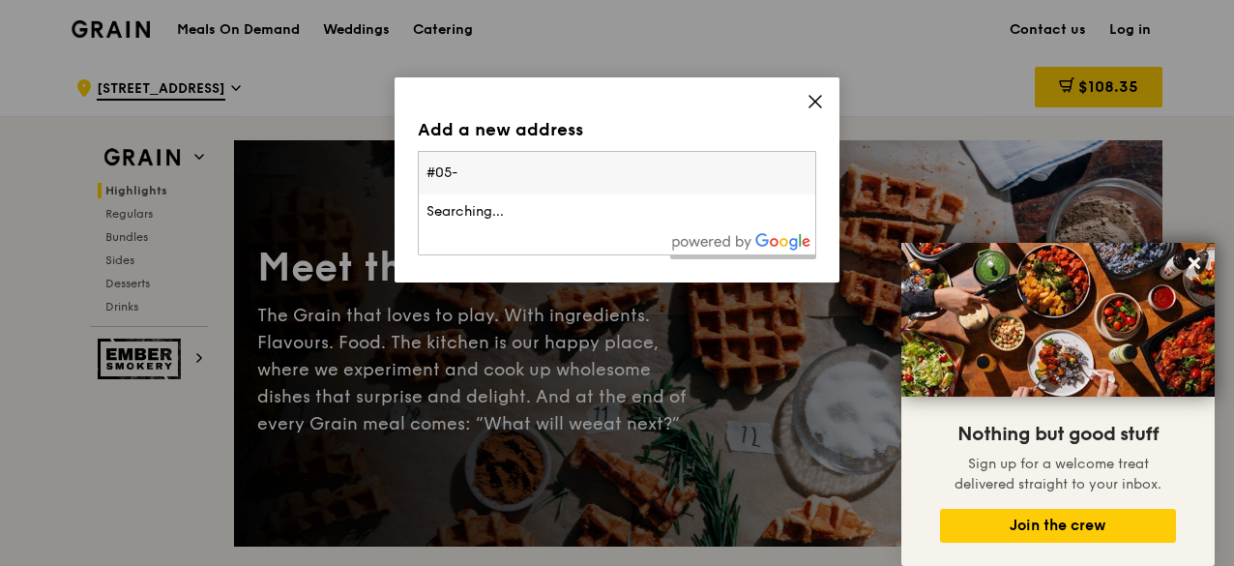
type input "#05-"
click at [474, 138] on div "Add a new address" at bounding box center [617, 129] width 398 height 27
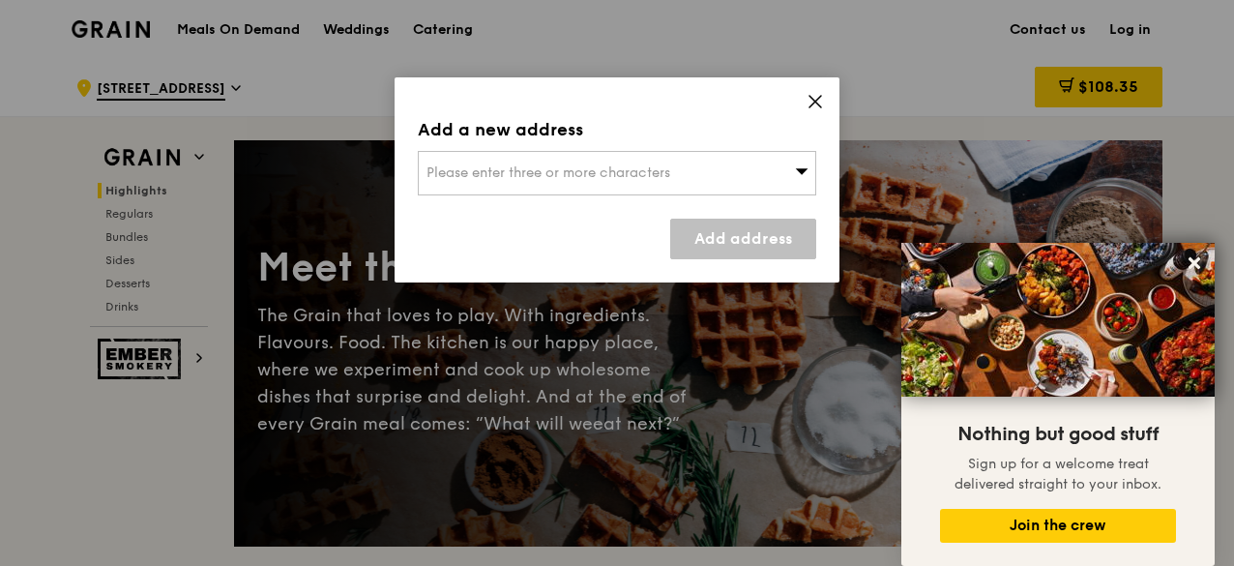
click at [430, 167] on span "Please enter three or more characters" at bounding box center [548, 172] width 244 height 16
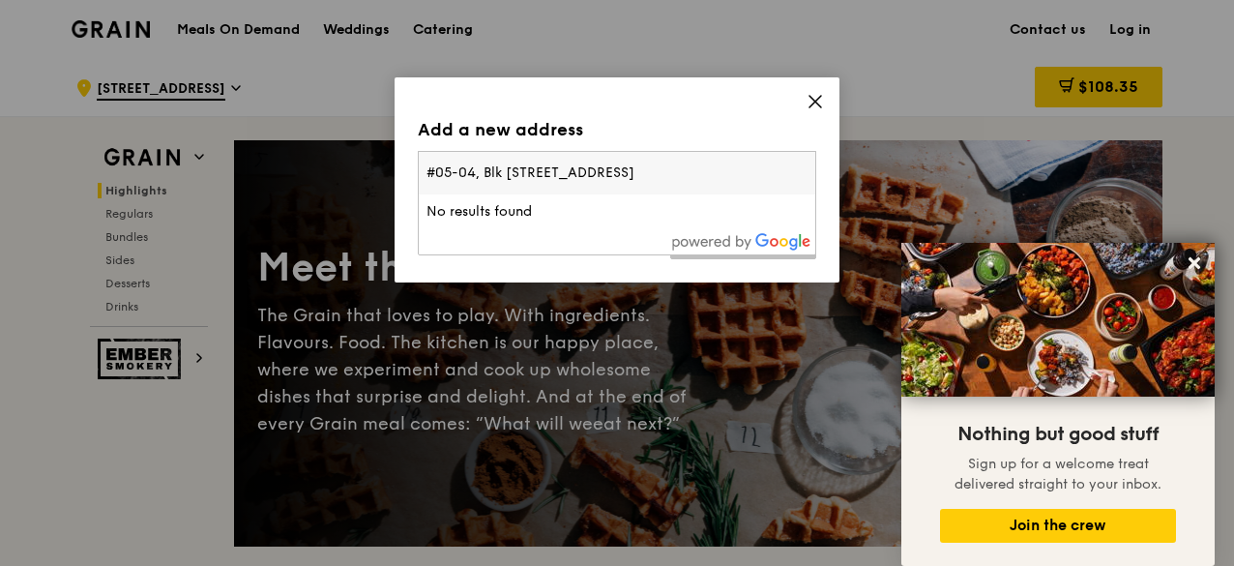
click at [528, 166] on input "#05-04, Blk 328 Sembawang Crescent" at bounding box center [617, 173] width 397 height 43
type input "#05-04, Blk 328, Sembawang Crescent"
click at [811, 98] on icon at bounding box center [815, 102] width 12 height 12
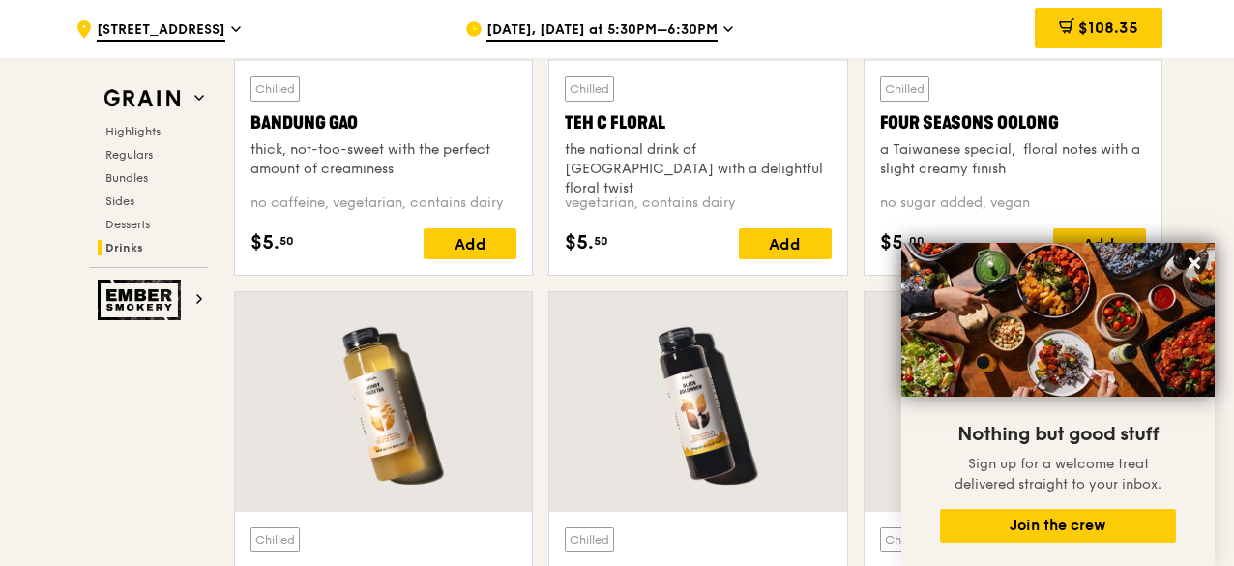
scroll to position [6979, 0]
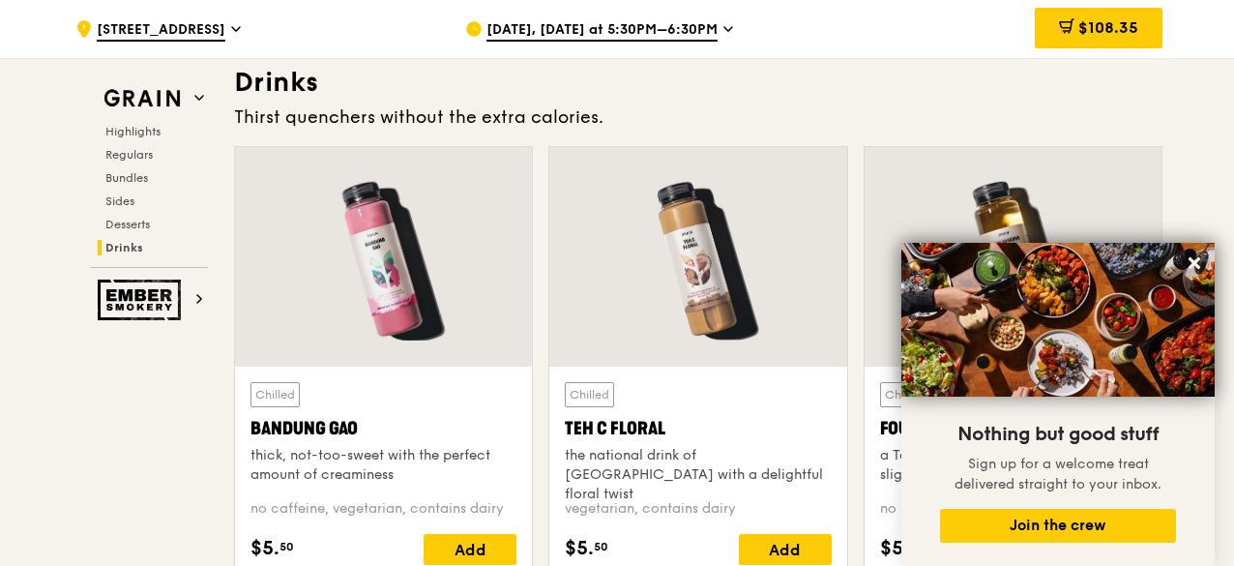
drag, startPoint x: 1233, startPoint y: 463, endPoint x: 1237, endPoint y: 8, distance: 455.5
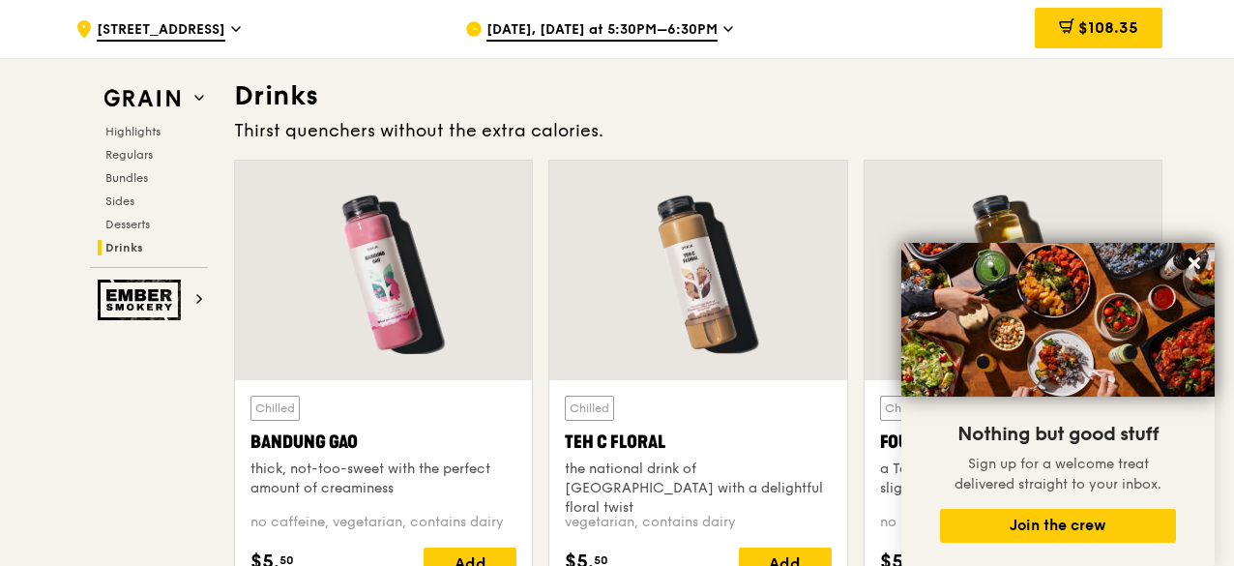
click at [1117, 26] on span "$108.35" at bounding box center [1108, 27] width 60 height 18
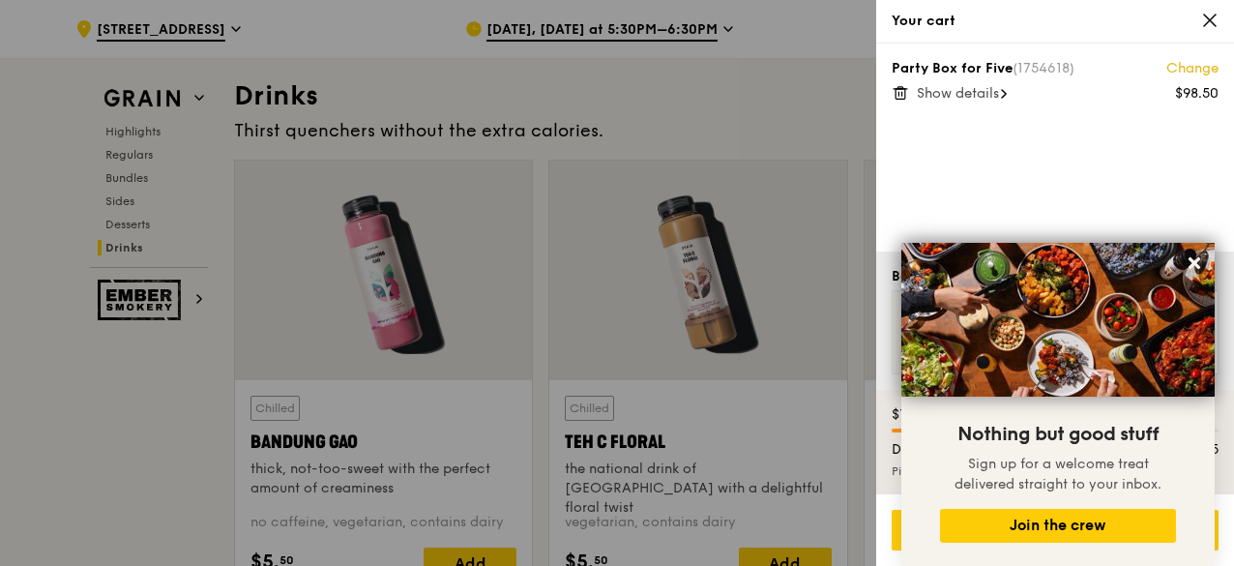
click at [990, 90] on span "Show details" at bounding box center [958, 93] width 82 height 16
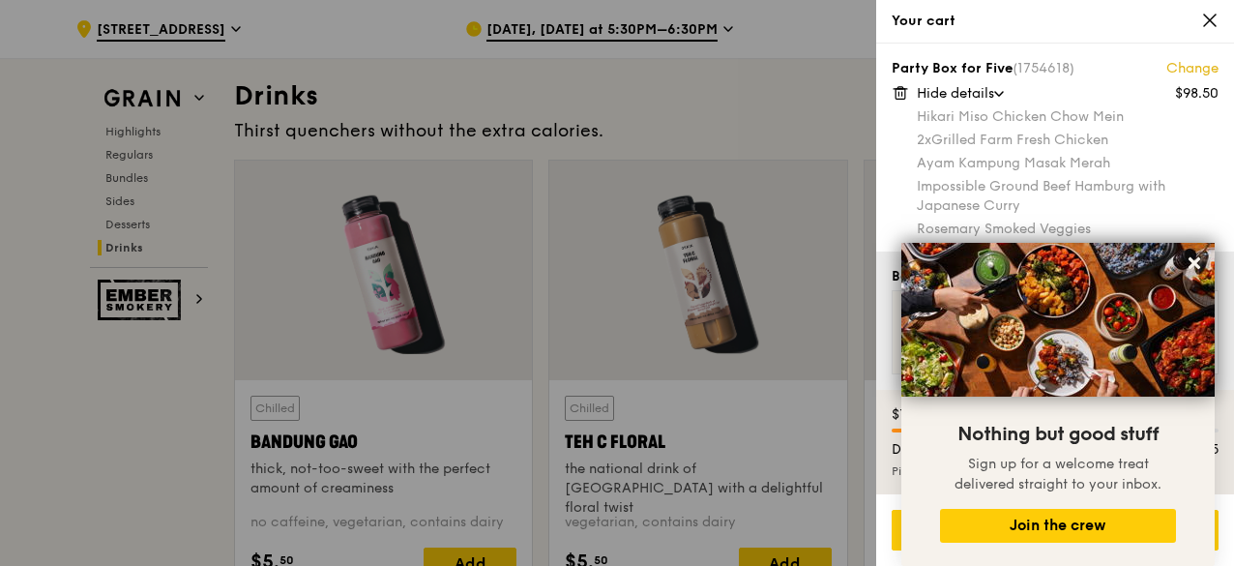
click at [1195, 200] on div "Impossible Ground Beef Hamburg with Japanese Curry" at bounding box center [1068, 196] width 302 height 39
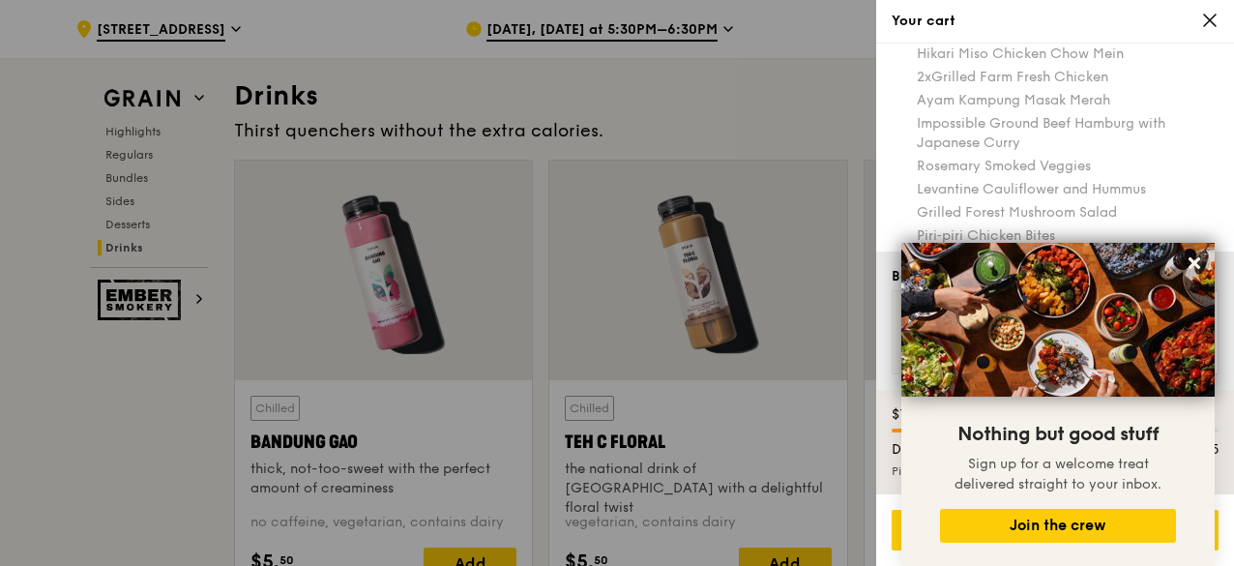
scroll to position [68, 0]
click at [891, 71] on div "Party Box for Five (1754618) Change $98.50 Hide details Hikari Miso Chicken Cho…" at bounding box center [1055, 148] width 358 height 208
click at [1160, 3] on div "Your cart" at bounding box center [1055, 22] width 358 height 44
click at [1210, 17] on icon at bounding box center [1209, 20] width 17 height 17
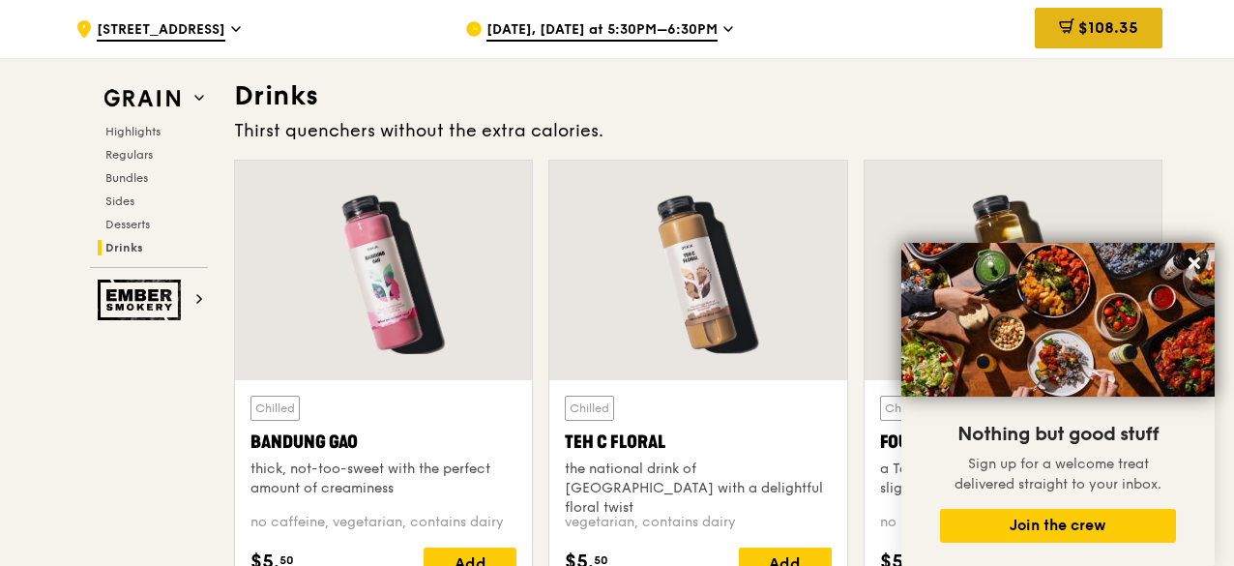
click at [1128, 24] on span "$108.35" at bounding box center [1108, 27] width 60 height 18
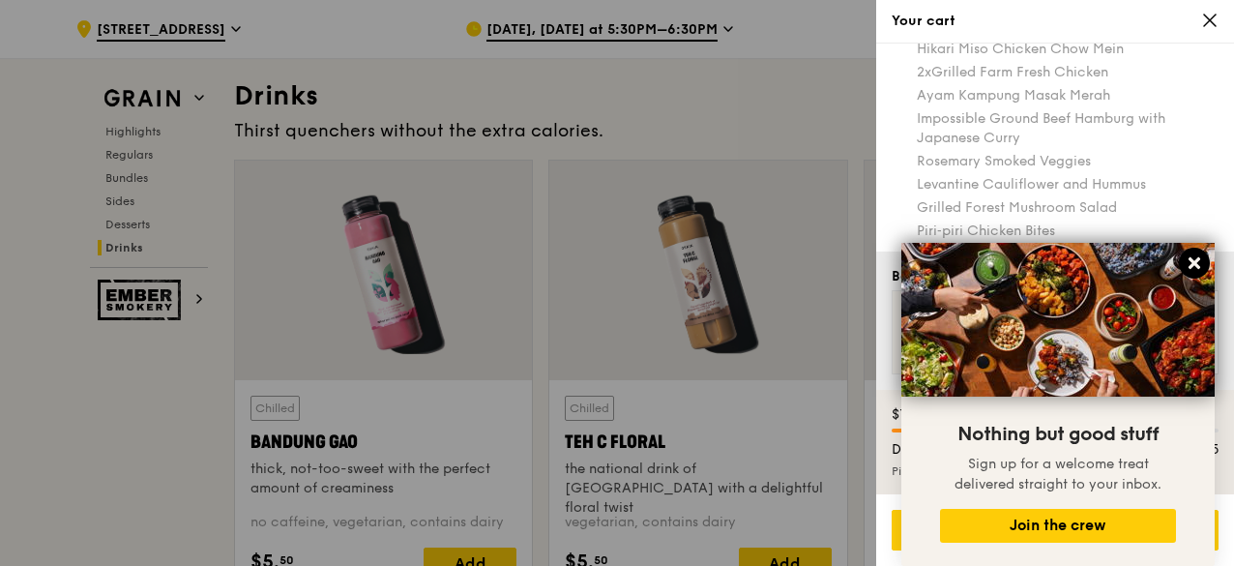
click at [1196, 258] on icon at bounding box center [1194, 262] width 17 height 17
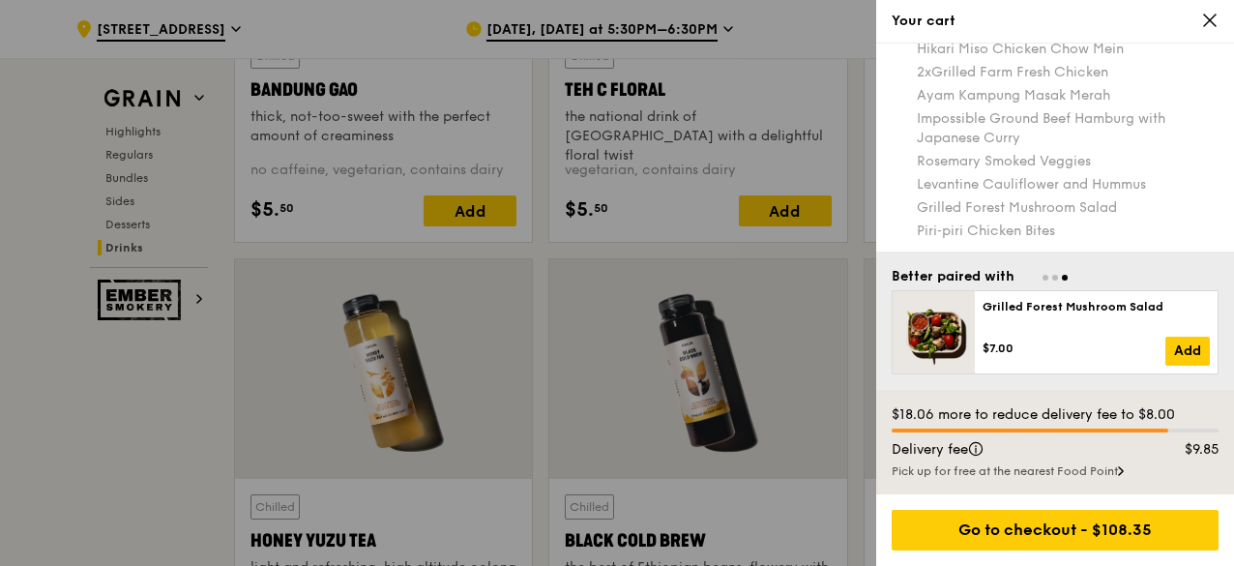
scroll to position [7019, 0]
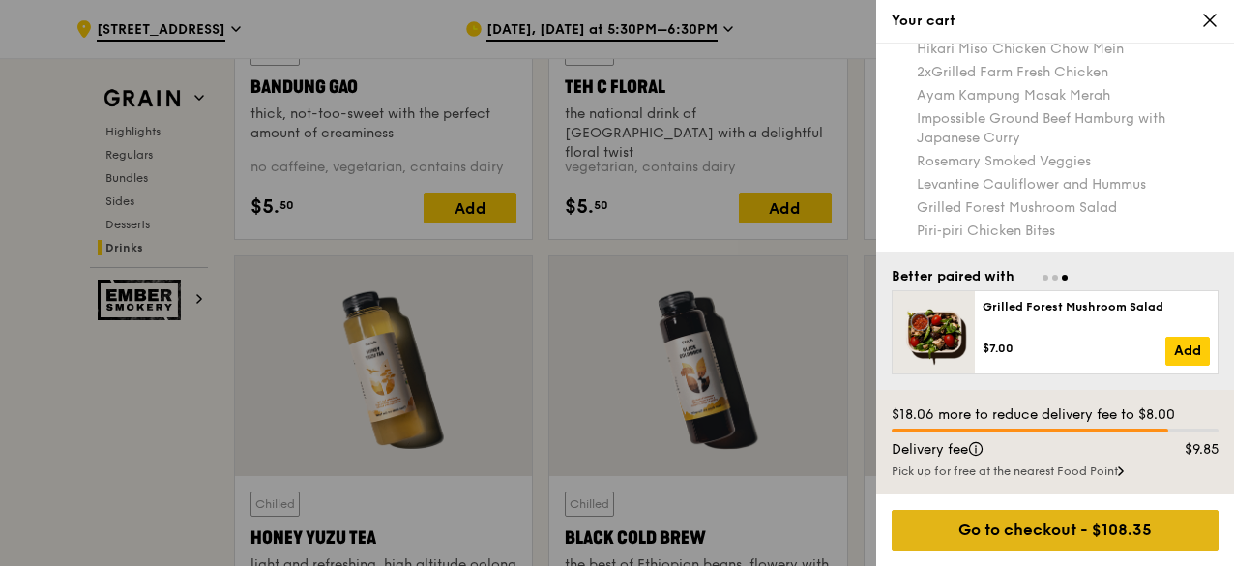
click at [1028, 531] on div "Go to checkout - $108.35" at bounding box center [1055, 530] width 327 height 41
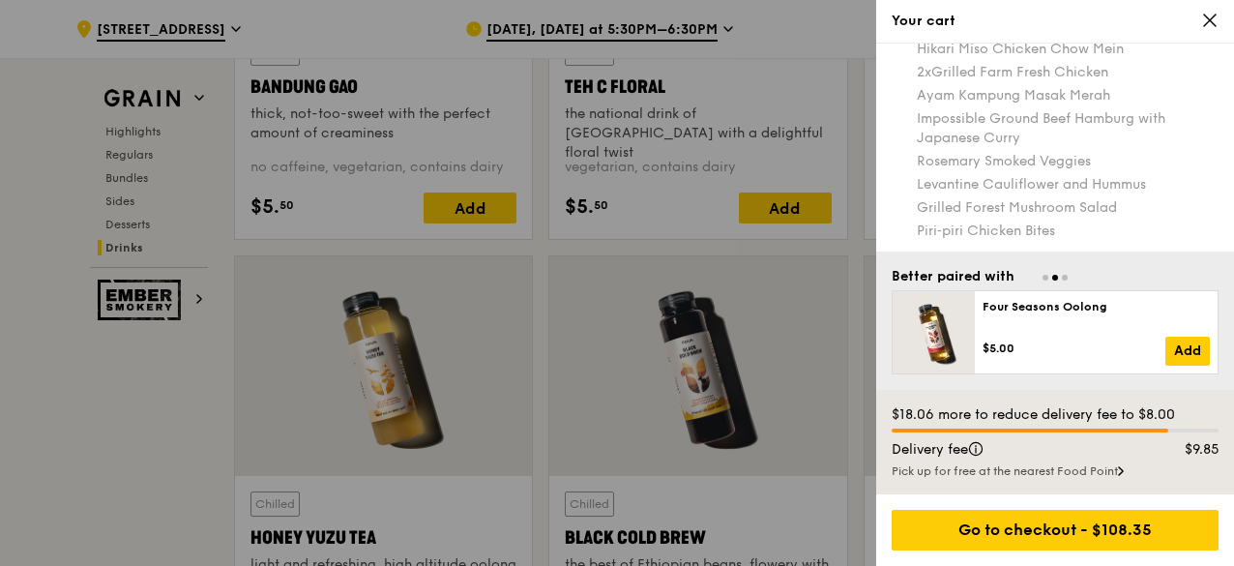
click at [137, 223] on div at bounding box center [617, 283] width 1234 height 566
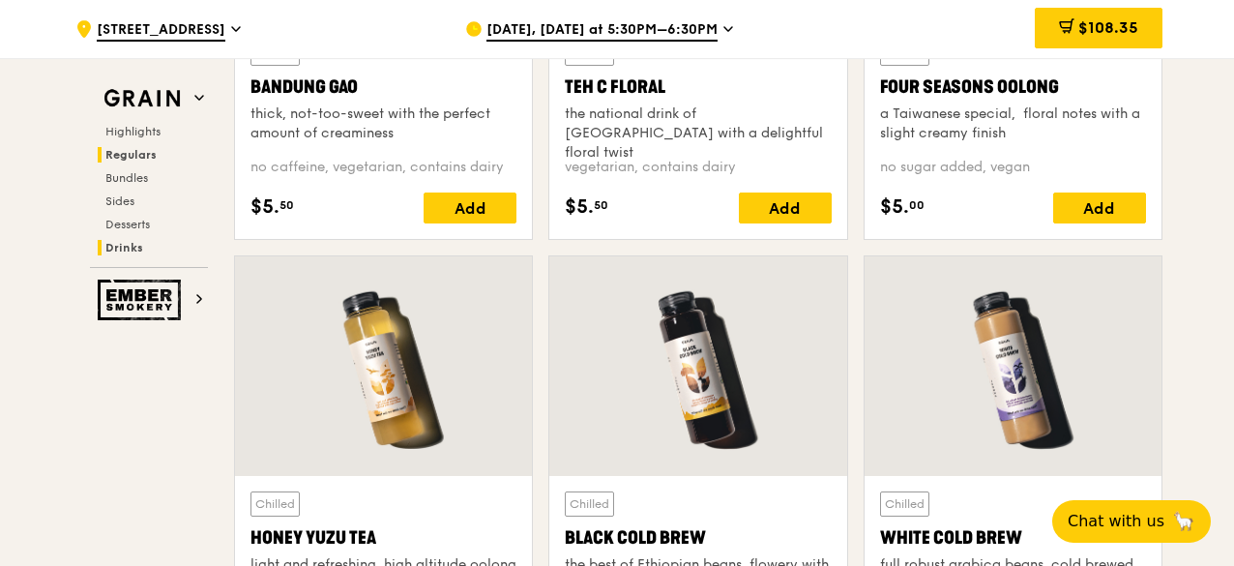
click at [135, 155] on span "Regulars" at bounding box center [130, 155] width 51 height 14
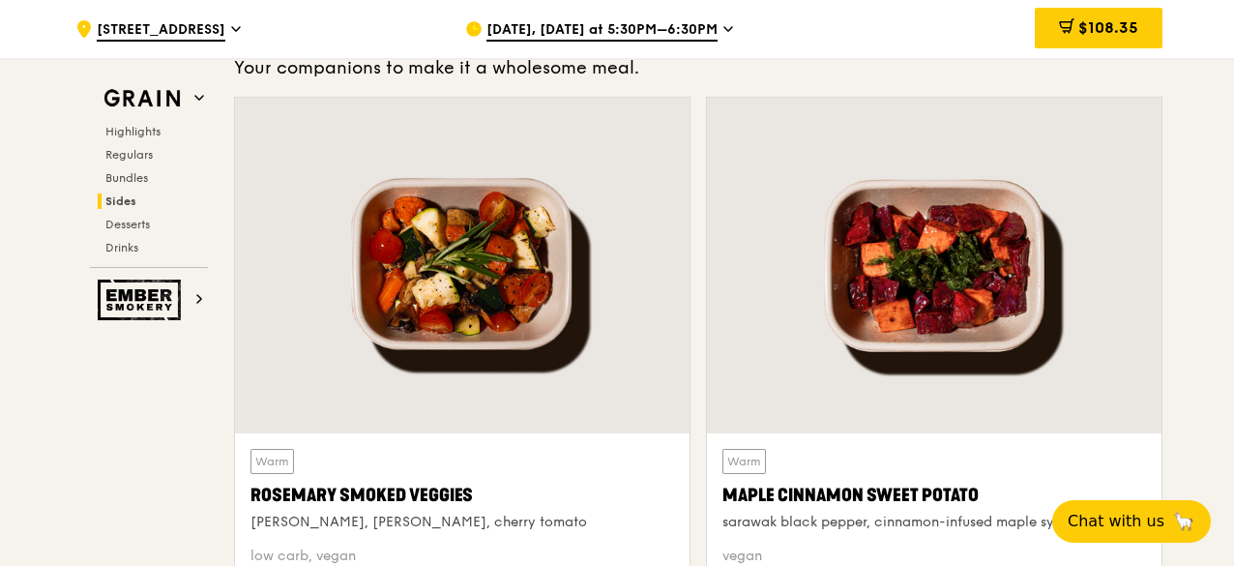
scroll to position [4474, 0]
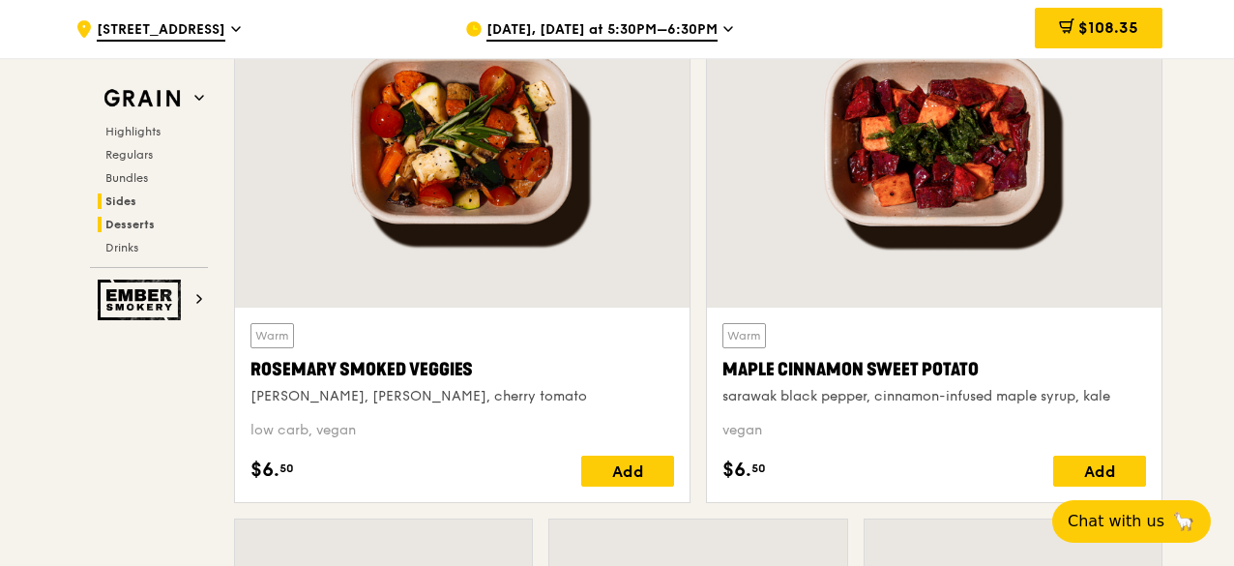
click at [132, 226] on span "Desserts" at bounding box center [129, 225] width 49 height 14
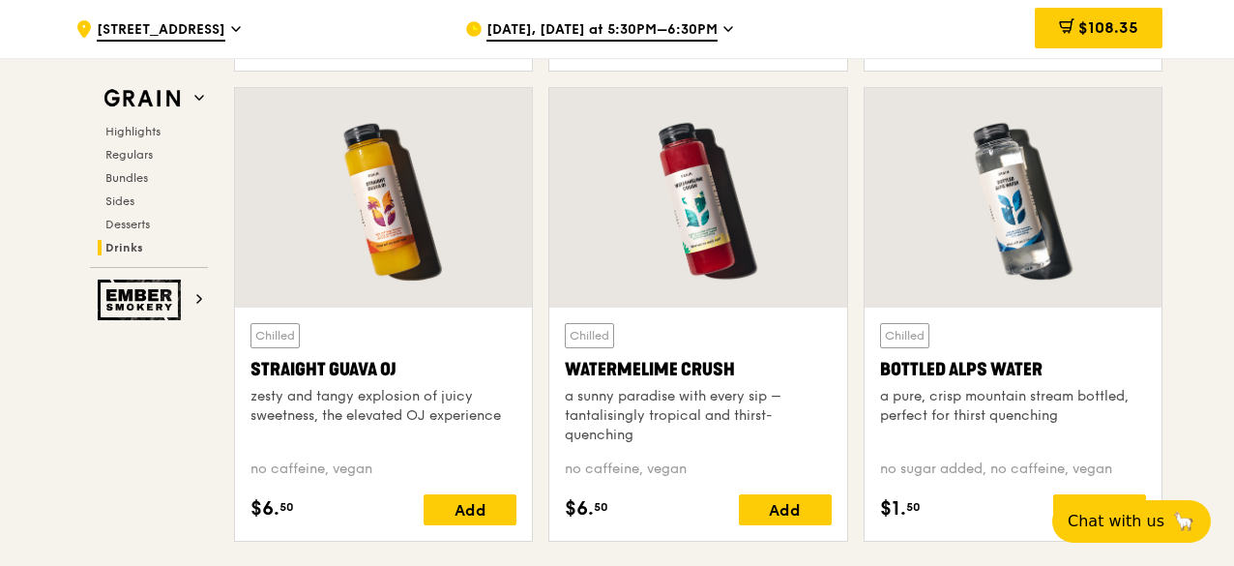
scroll to position [7644, 0]
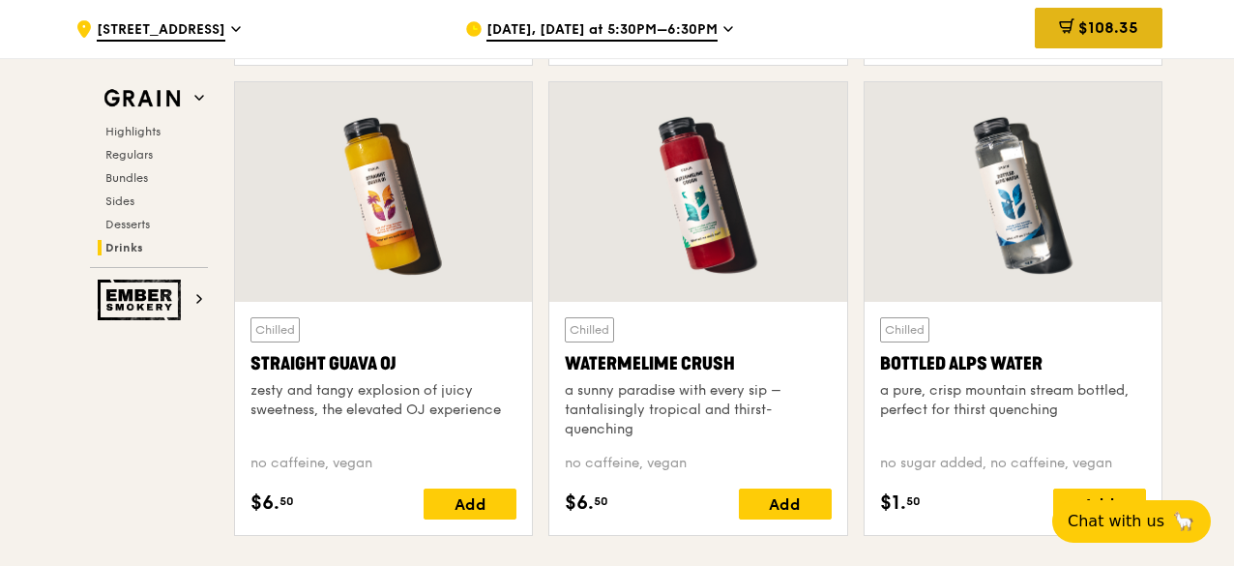
click at [1107, 30] on span "$108.35" at bounding box center [1108, 27] width 60 height 18
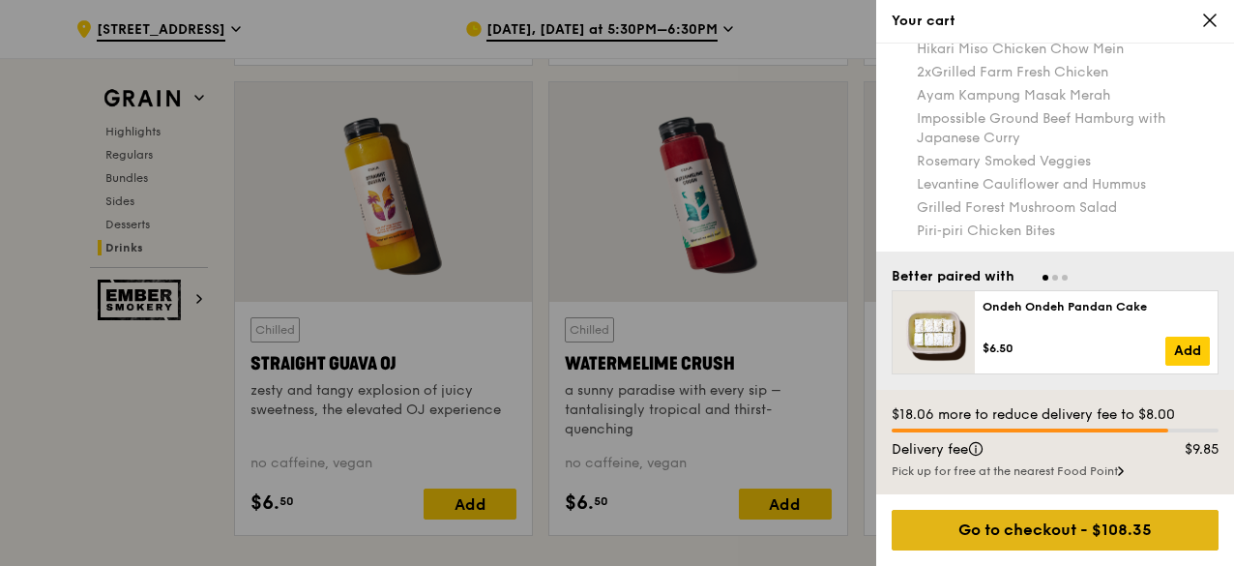
click at [1041, 531] on div "Go to checkout - $108.35" at bounding box center [1055, 530] width 327 height 41
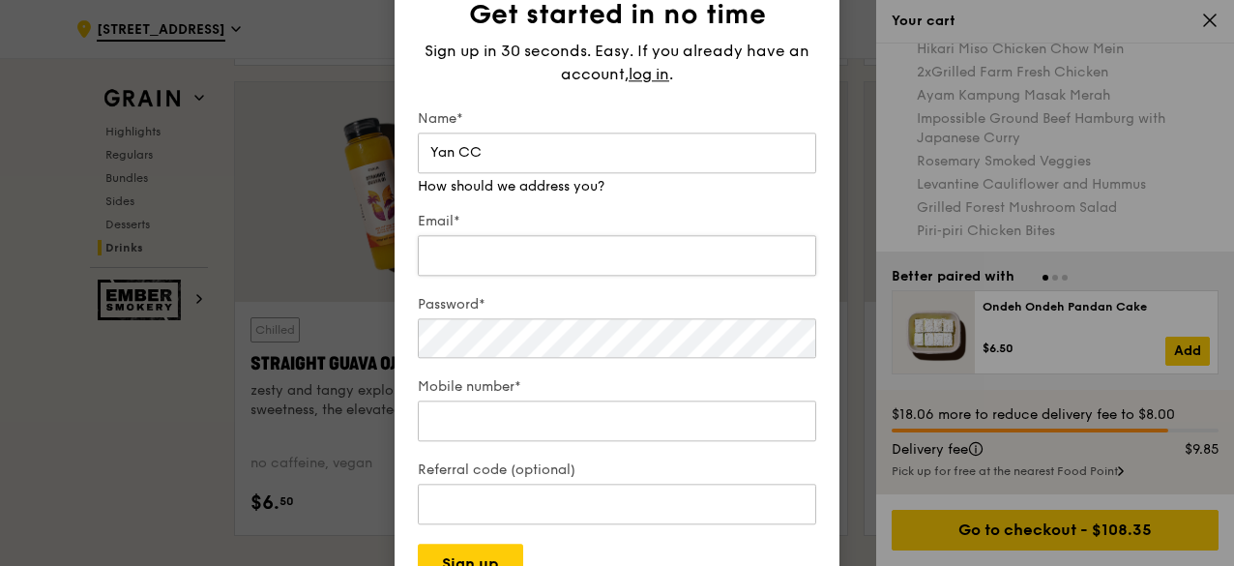
type input "Yan CC"
click at [443, 261] on div "Email* We will send your receipt to this email" at bounding box center [617, 235] width 398 height 87
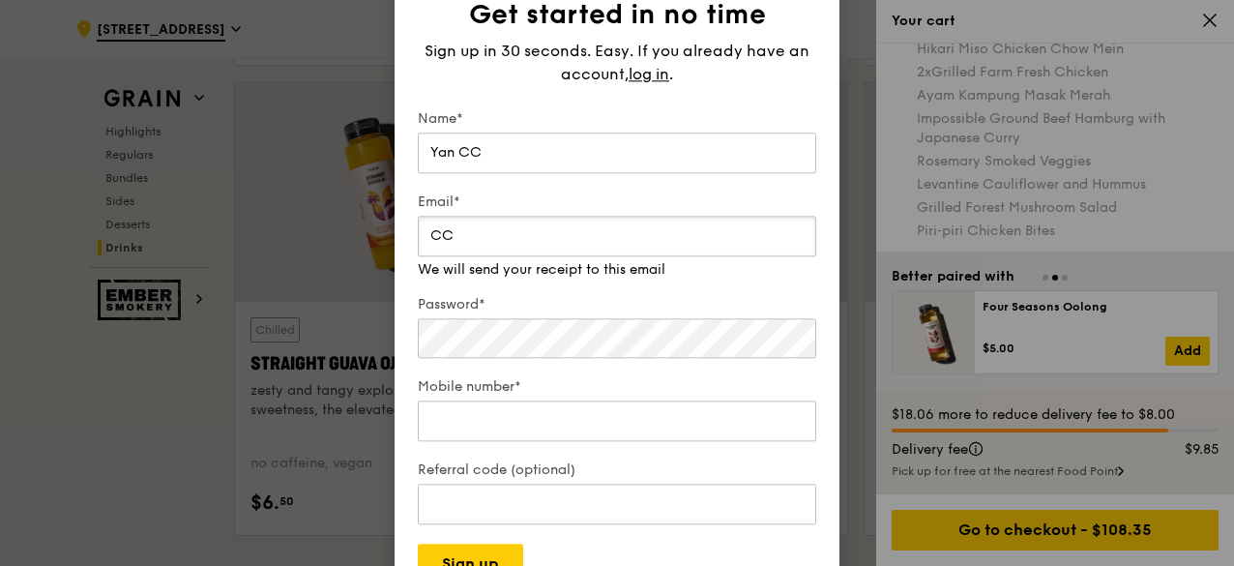
type input "C"
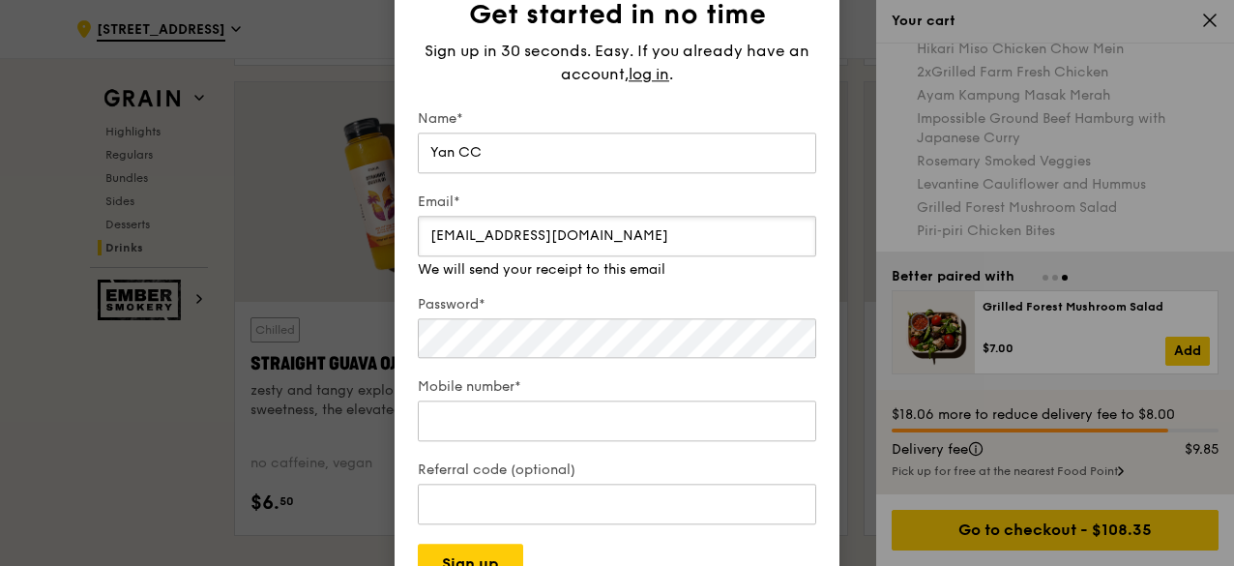
type input "ccyan19@gmail.com"
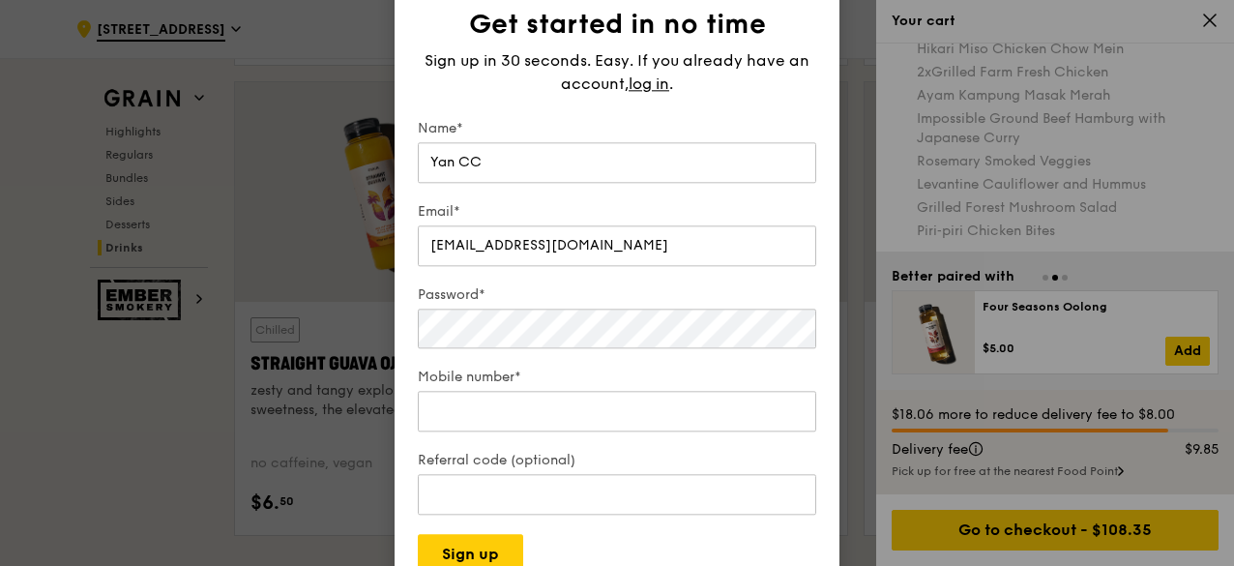
click at [563, 279] on form "Name* Yan CC Email* ccyan19@gmail.com Password* Mobile number* Referral code (o…" at bounding box center [617, 347] width 398 height 456
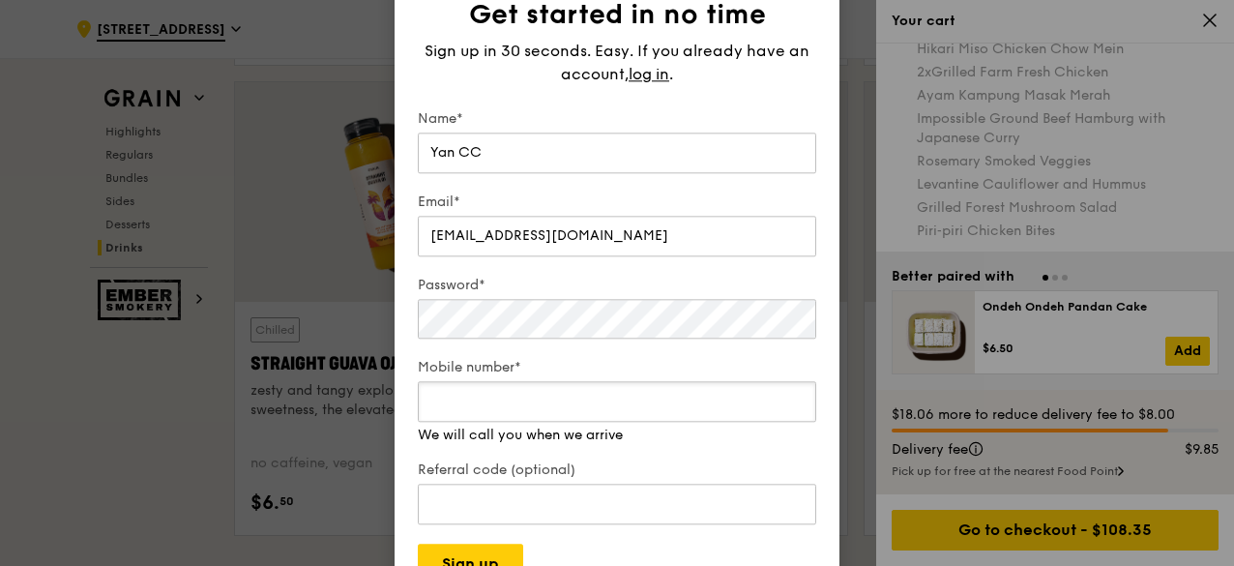
click at [441, 419] on input "Mobile number*" at bounding box center [617, 401] width 398 height 41
type input "90177669"
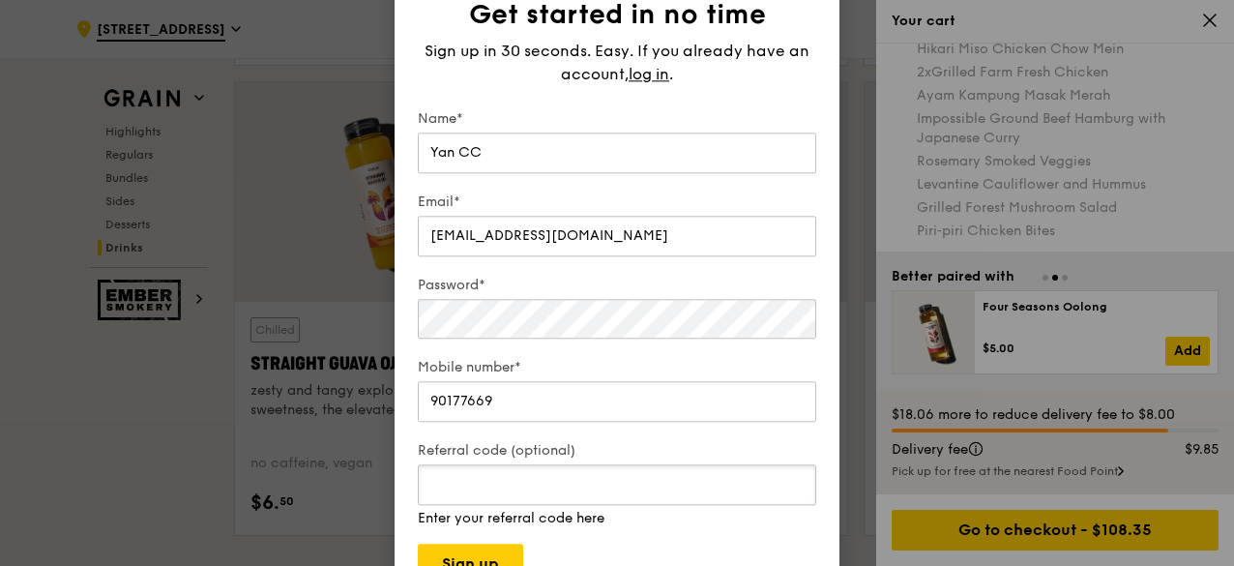
click at [443, 496] on input "Referral code (optional)" at bounding box center [617, 484] width 398 height 41
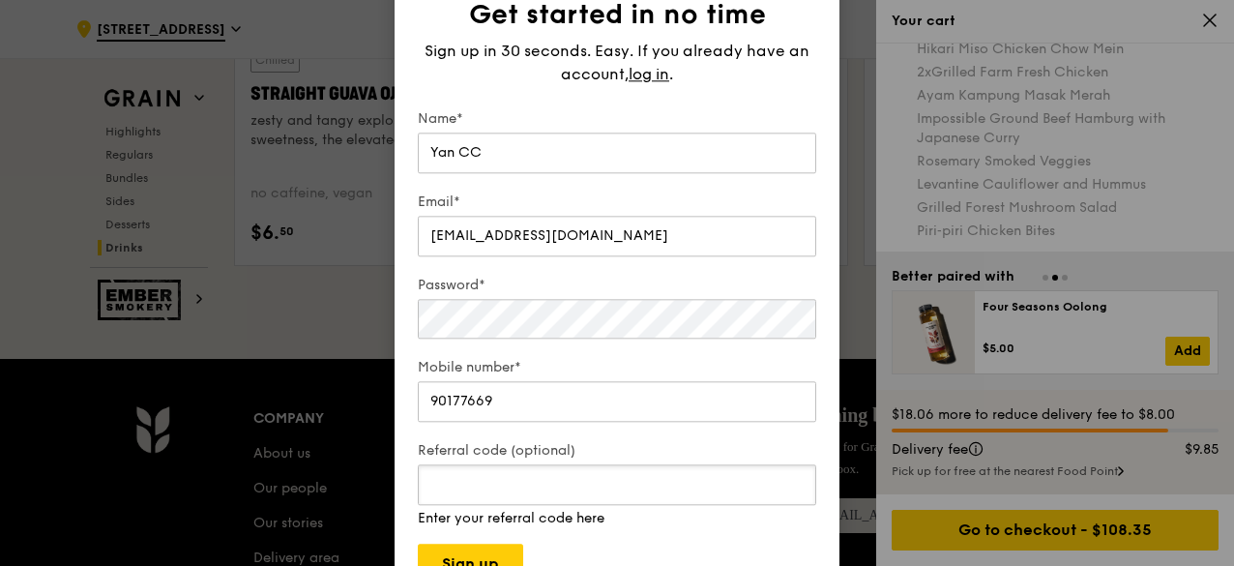
scroll to position [7934, 0]
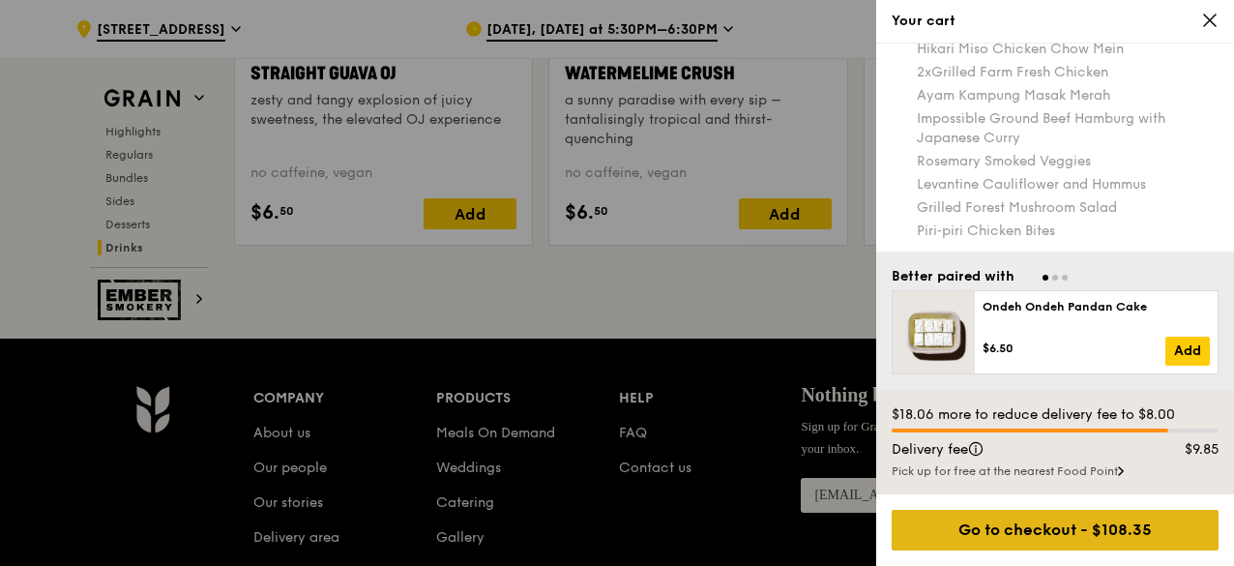
click at [1017, 528] on div "Go to checkout - $108.35" at bounding box center [1055, 530] width 327 height 41
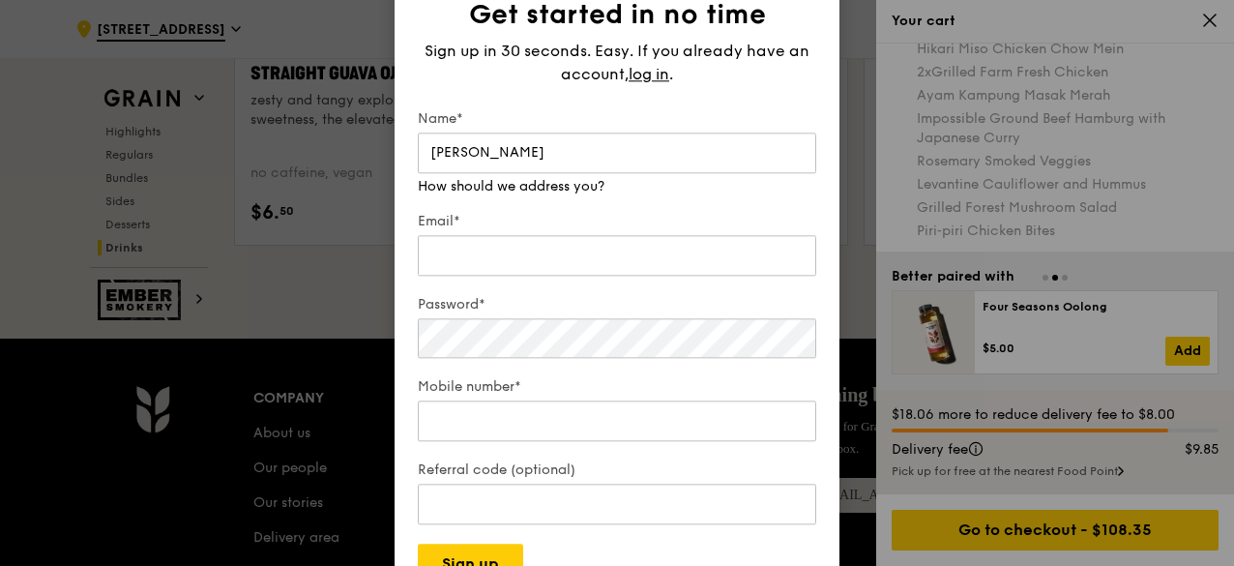
type input "Yan CC"
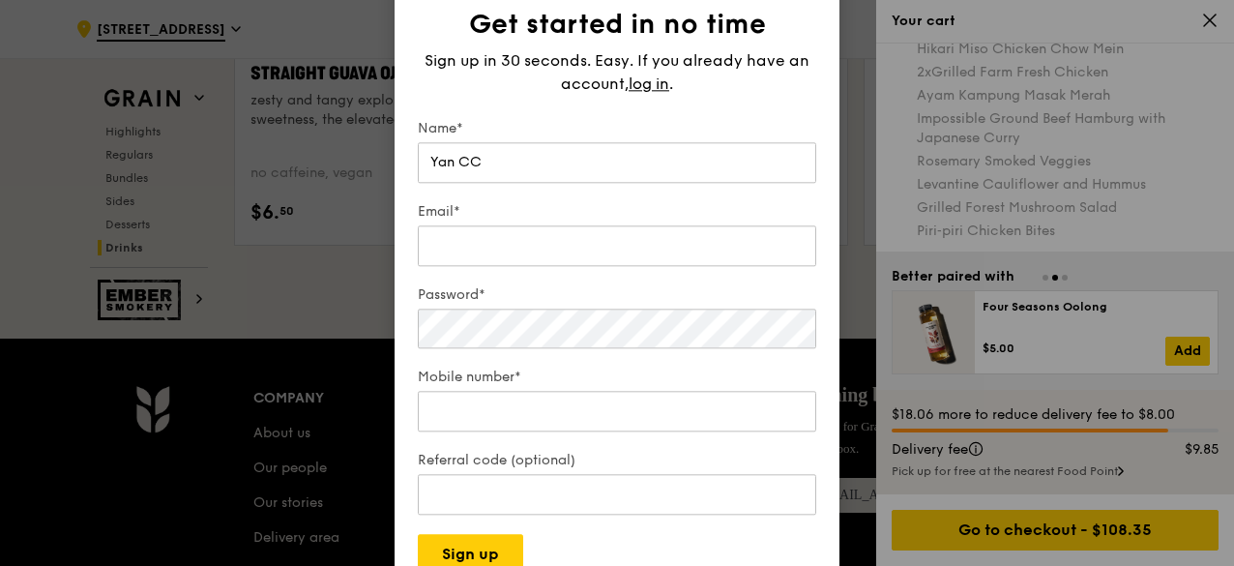
click at [426, 276] on form "Name* Yan CC Email* Password* Mobile number* Referral code (optional) Sign up" at bounding box center [617, 347] width 398 height 456
click at [438, 250] on input "Email*" at bounding box center [617, 245] width 398 height 41
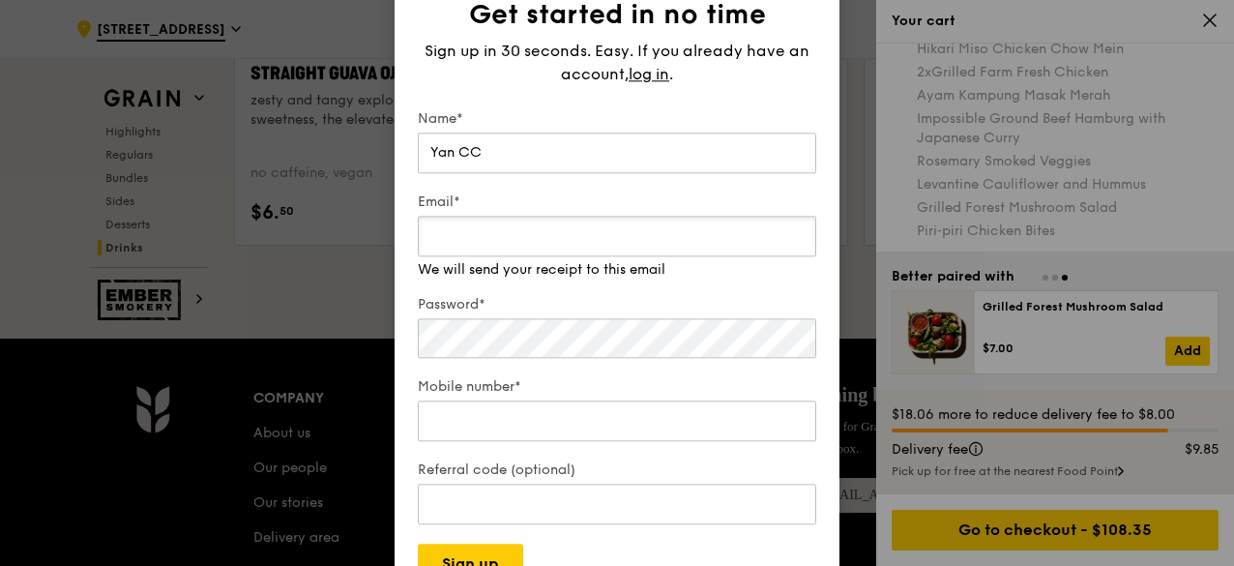
type input "ccyan19@gmail.com"
click at [434, 340] on div "Password*" at bounding box center [617, 328] width 398 height 67
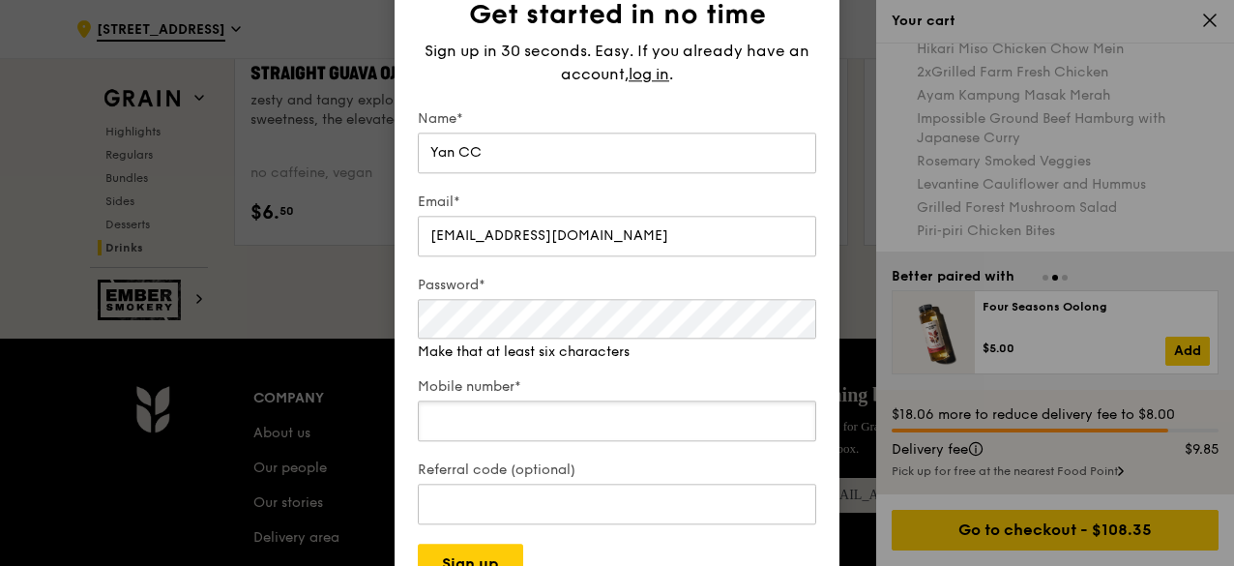
click at [463, 426] on div "Mobile number*" at bounding box center [617, 411] width 398 height 68
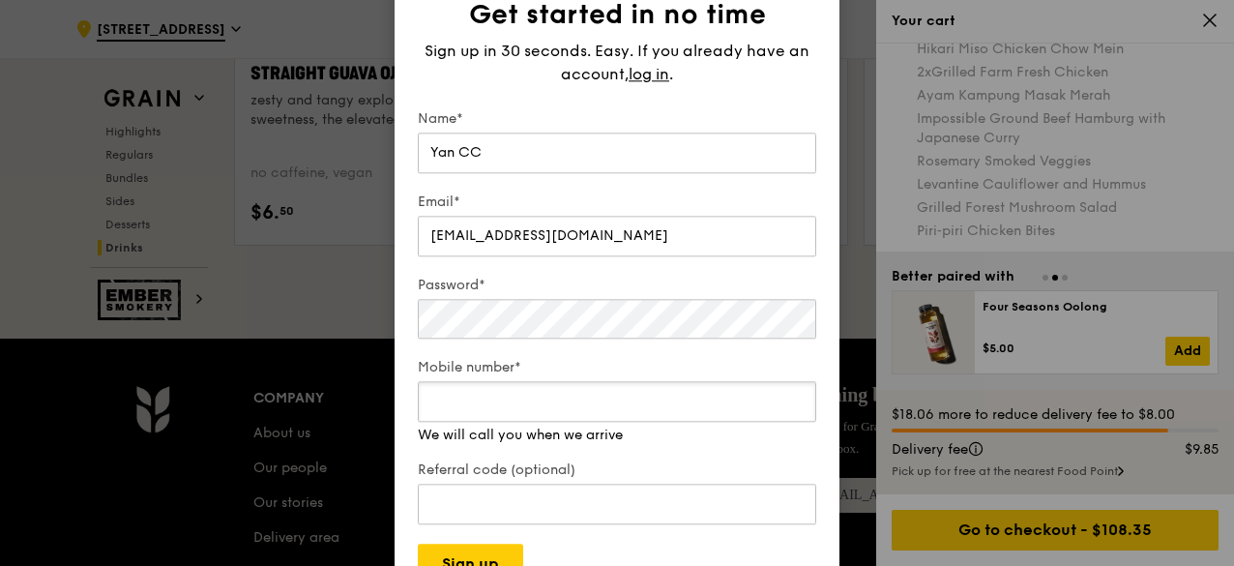
type input "90177669"
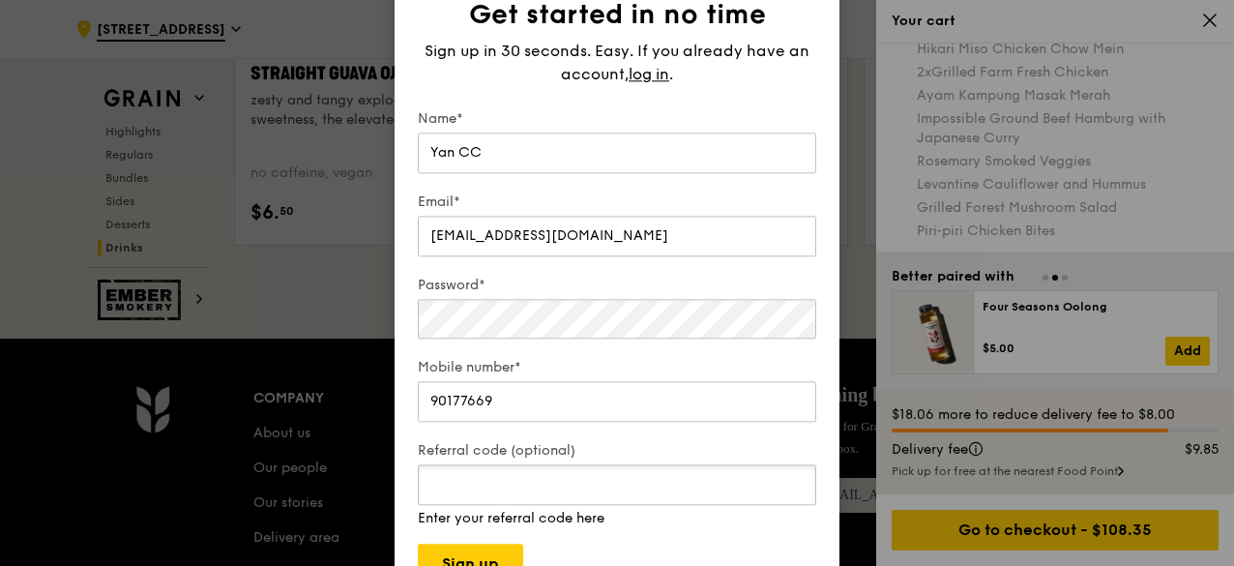
click at [472, 502] on input "Referral code (optional)" at bounding box center [617, 484] width 398 height 41
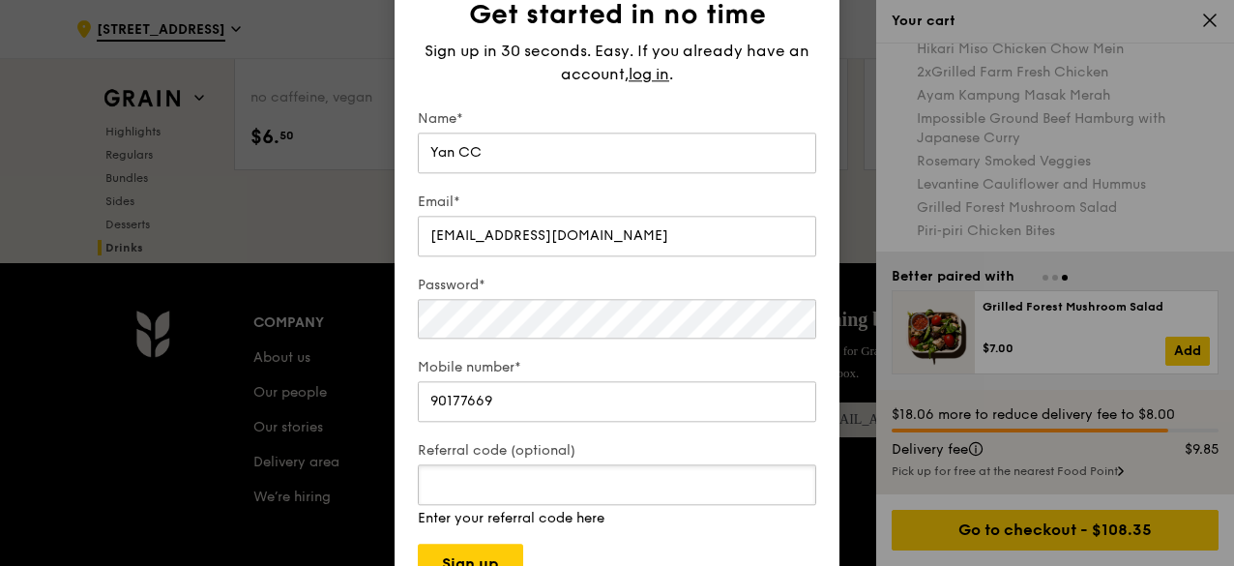
scroll to position [8031, 0]
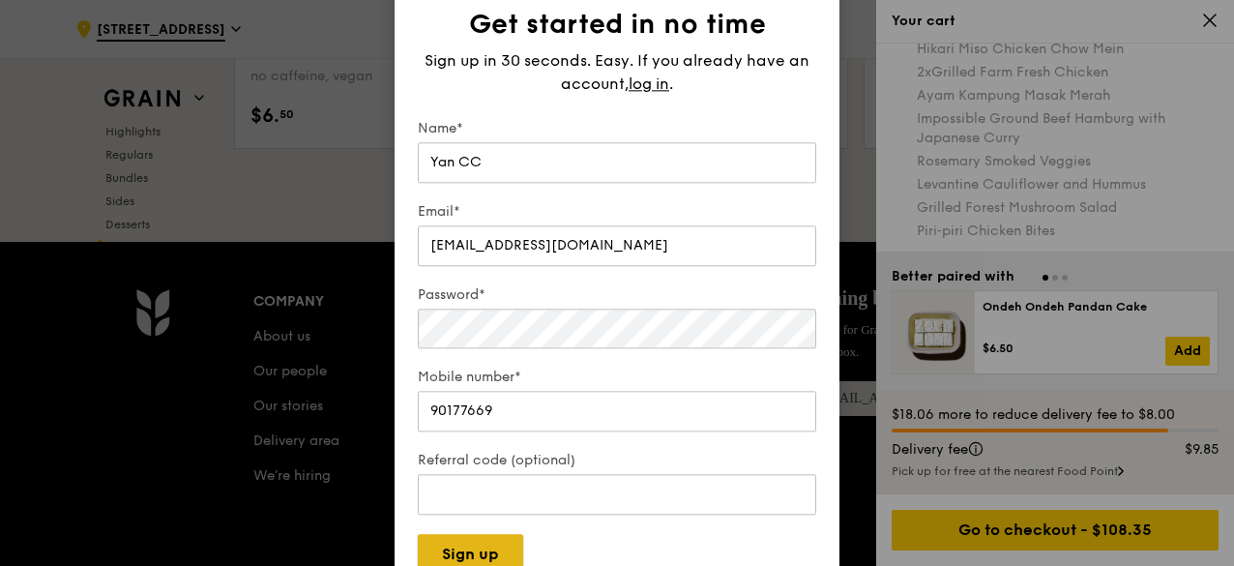
click at [472, 556] on button "Sign up" at bounding box center [470, 554] width 105 height 41
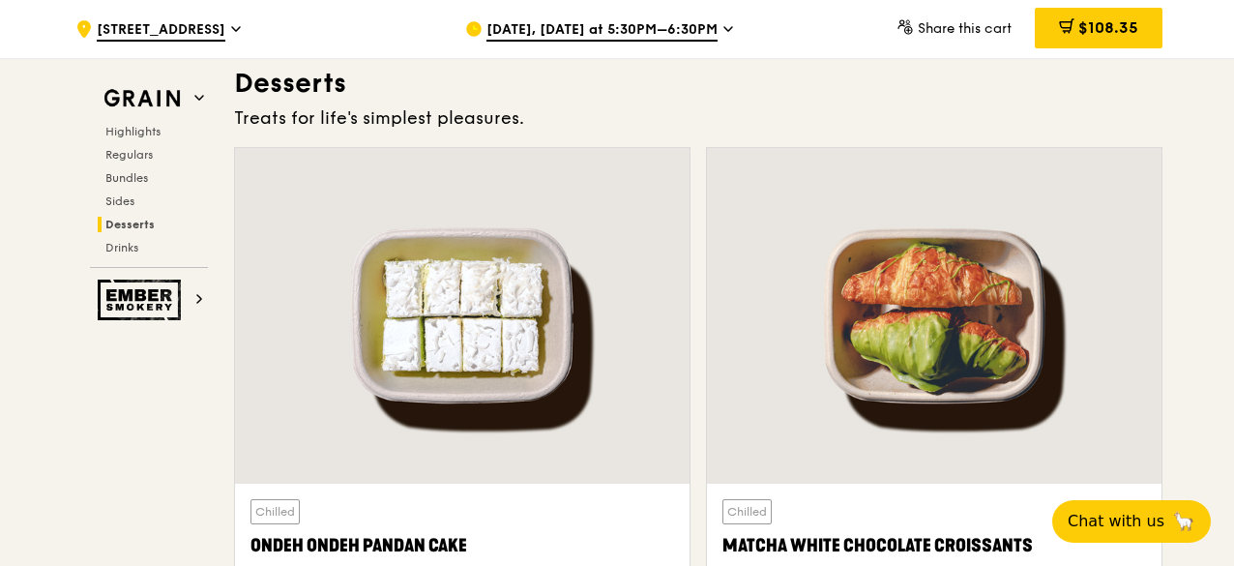
scroll to position [5230, 0]
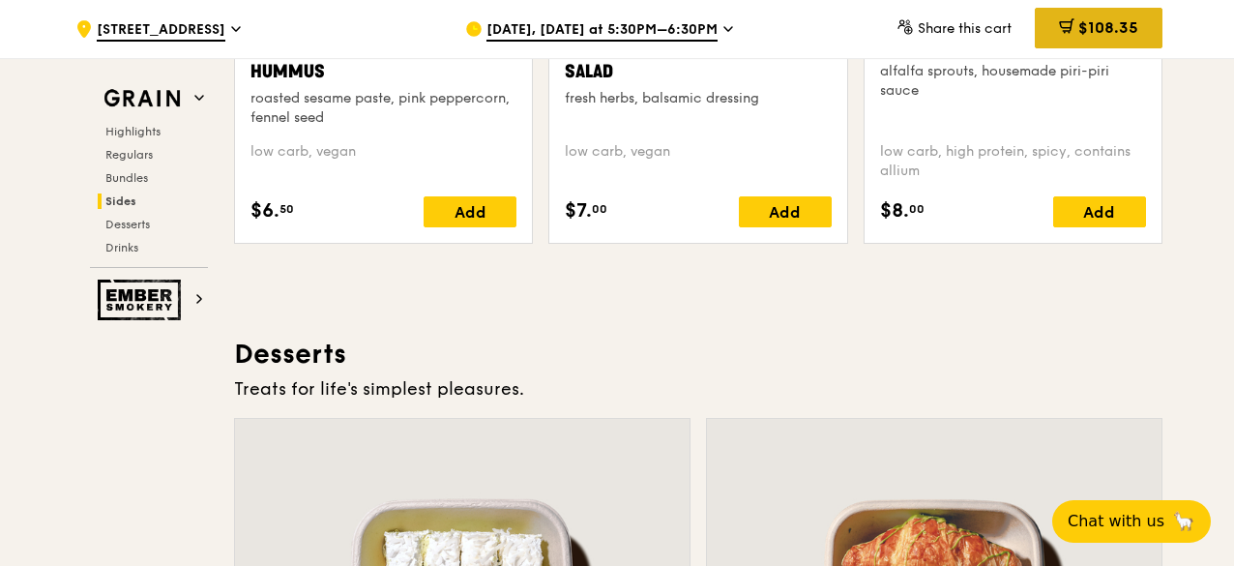
click at [1122, 26] on span "$108.35" at bounding box center [1108, 27] width 60 height 18
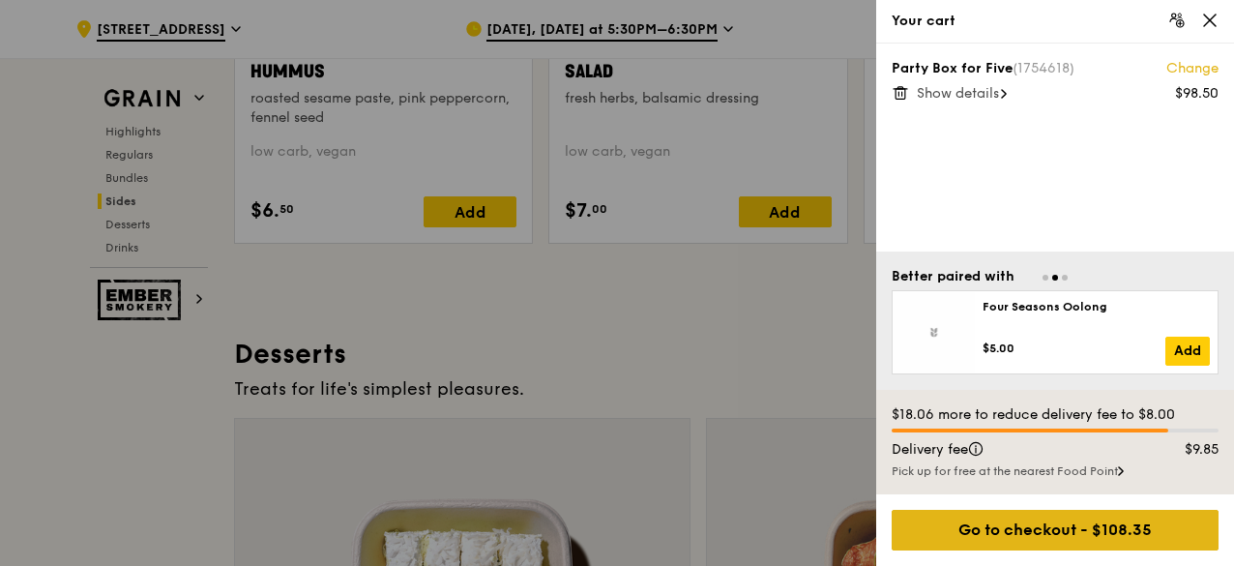
click at [1040, 529] on div "Go to checkout - $108.35" at bounding box center [1055, 530] width 327 height 41
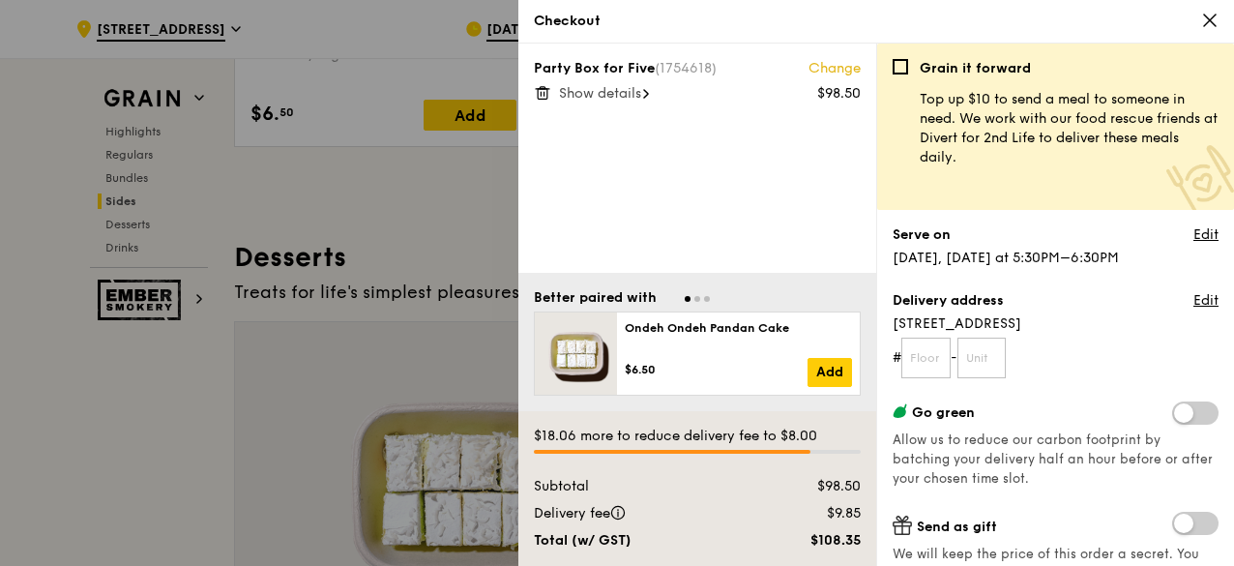
scroll to position [5359, 0]
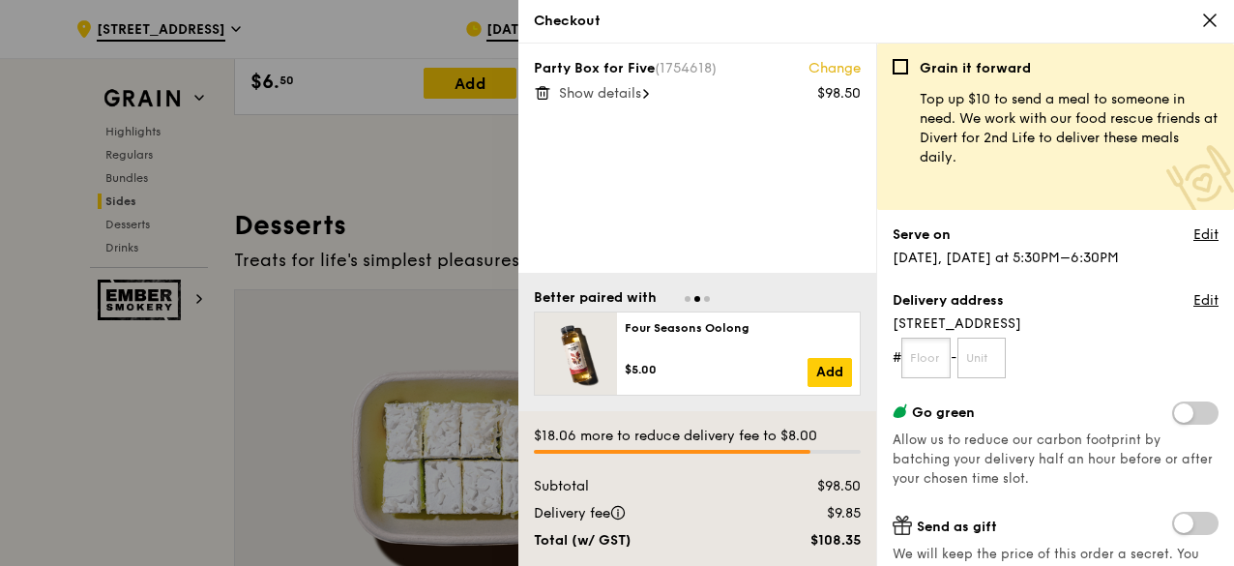
click at [928, 363] on input "text" at bounding box center [925, 358] width 49 height 41
type input "05"
click at [977, 359] on input "text" at bounding box center [981, 358] width 49 height 41
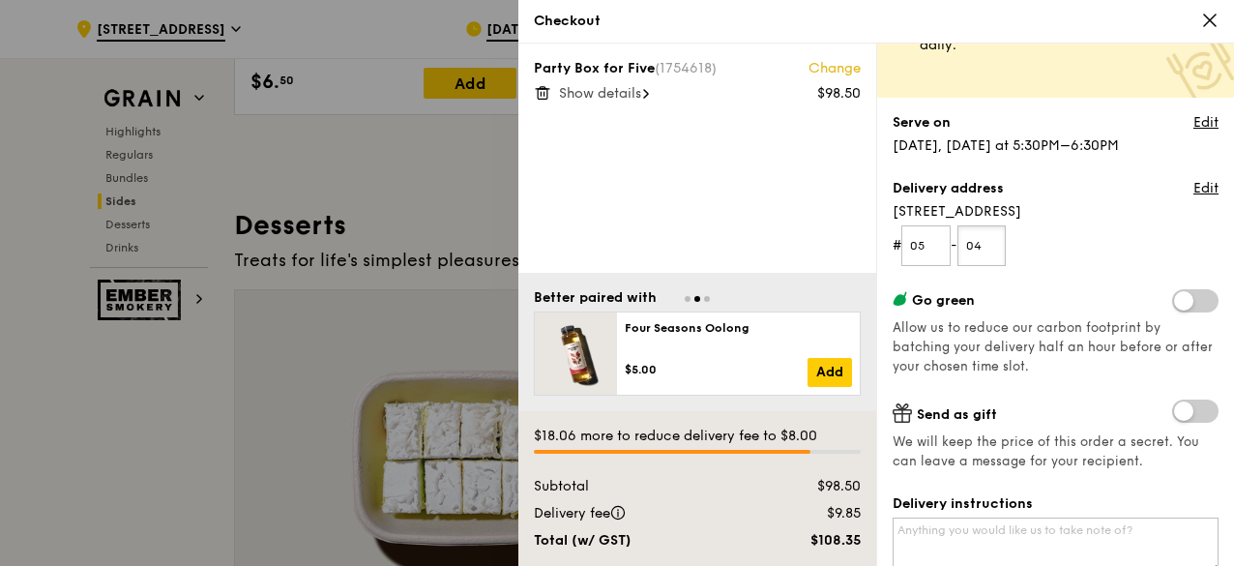
scroll to position [129, 0]
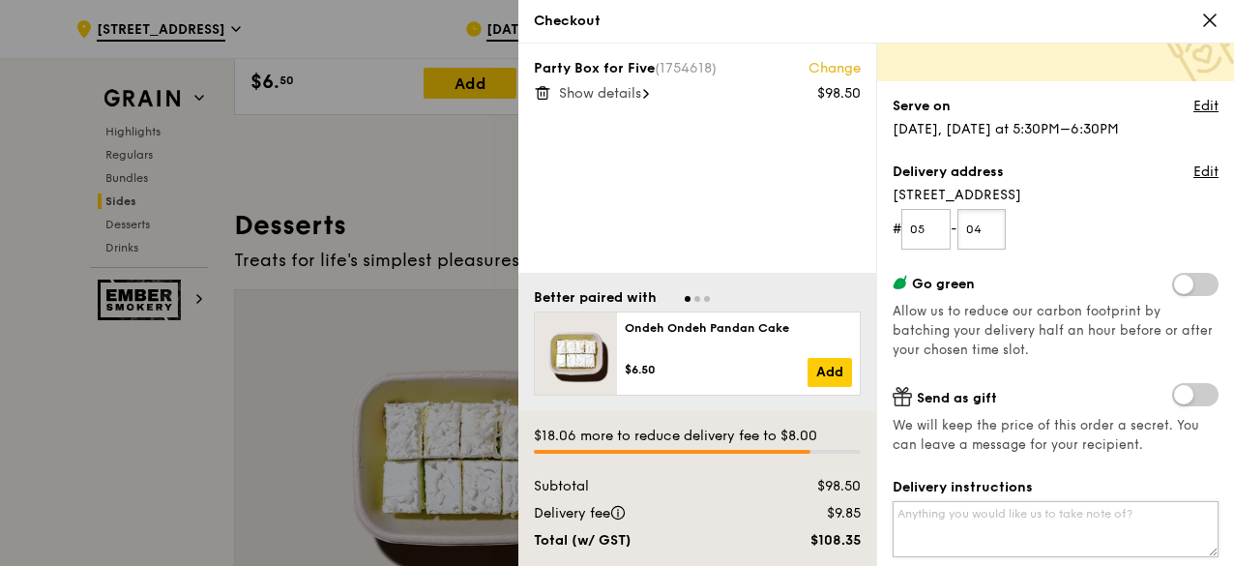
type input "04"
click at [925, 509] on textarea "Delivery instructions" at bounding box center [1056, 529] width 326 height 56
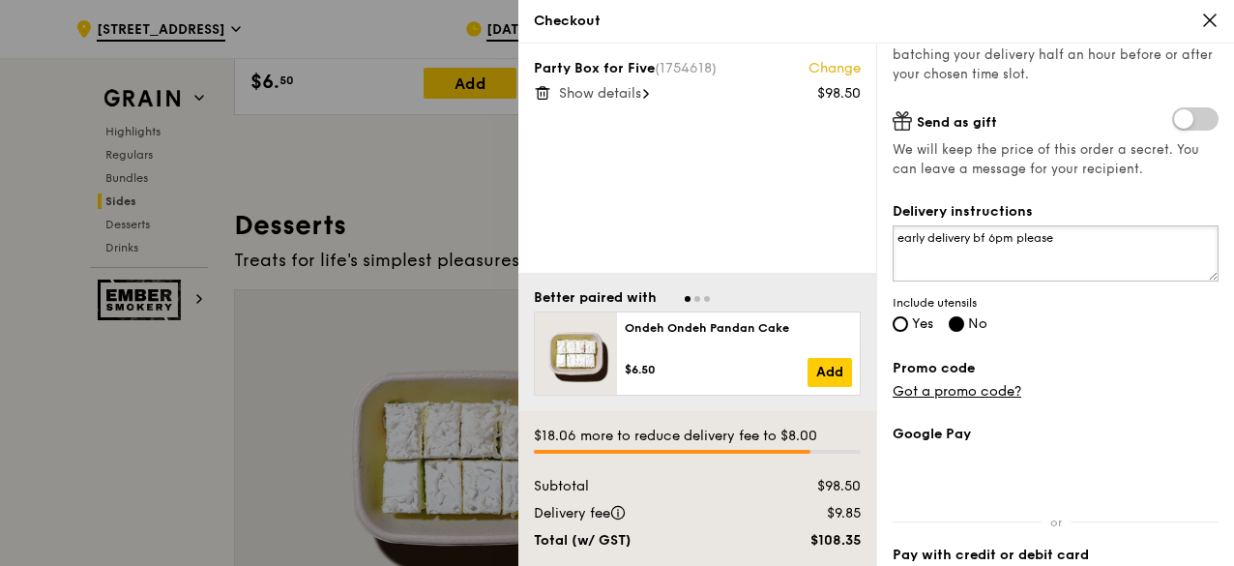
scroll to position [419, 0]
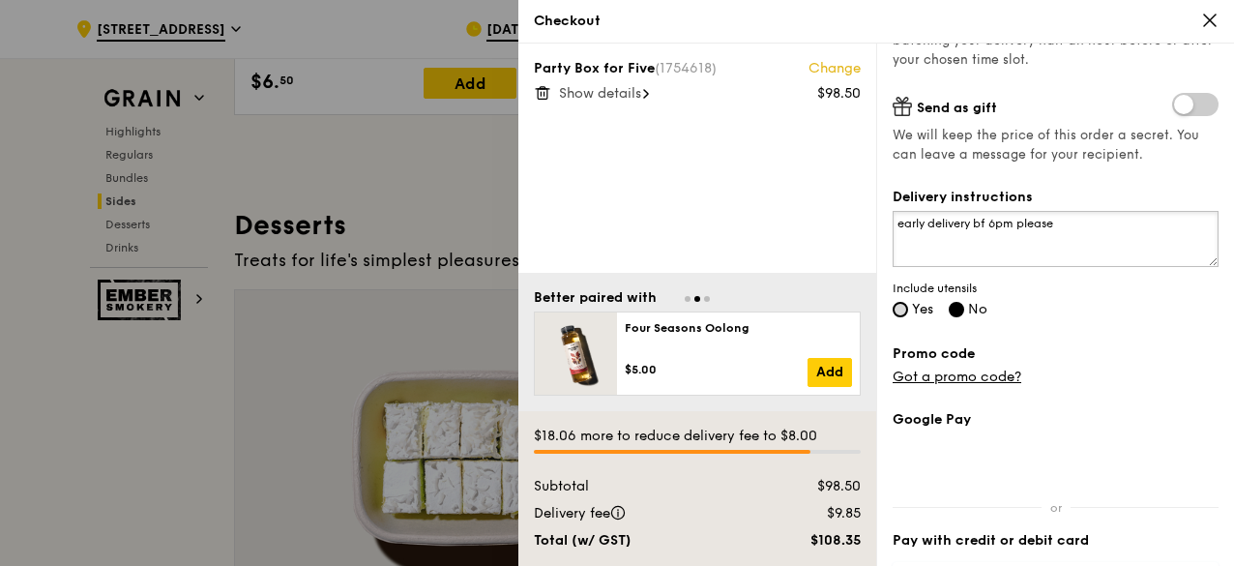
type textarea "early delivery bf 6pm please"
click at [898, 307] on input "Yes" at bounding box center [900, 309] width 15 height 15
radio input "true"
radio input "false"
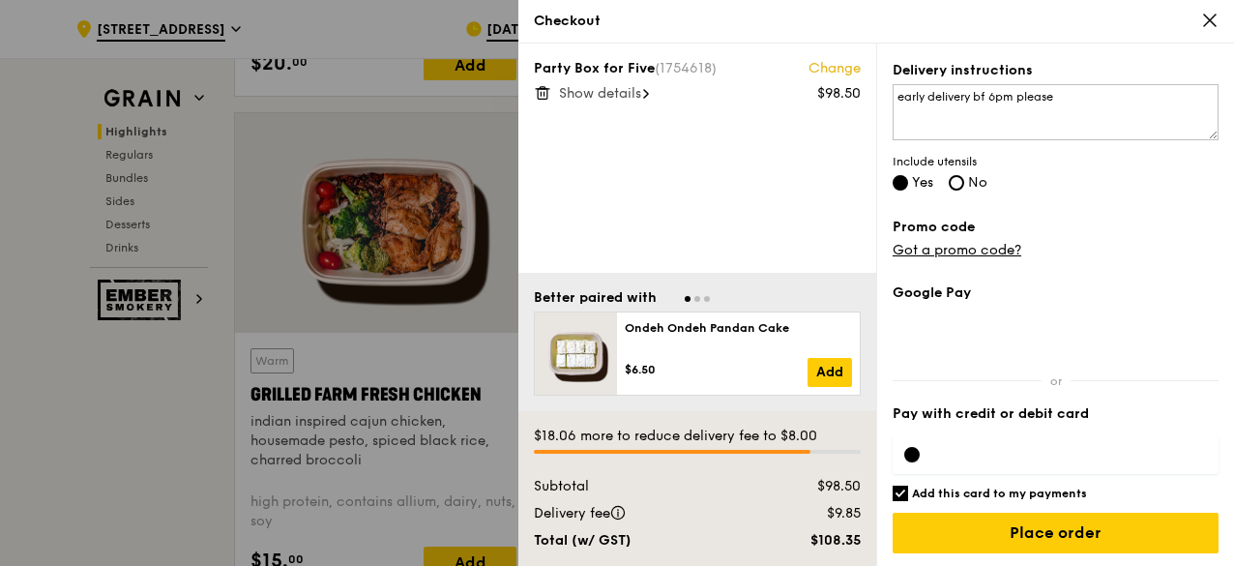
scroll to position [0, 0]
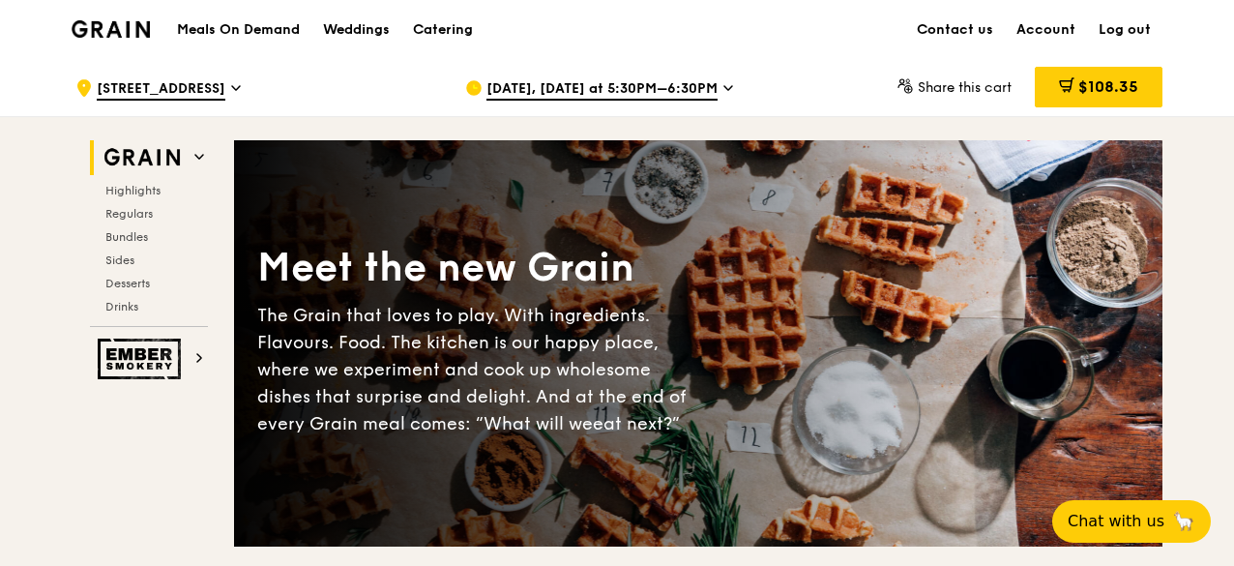
click at [1140, 29] on link "Log out" at bounding box center [1124, 30] width 75 height 58
